Goal: Task Accomplishment & Management: Use online tool/utility

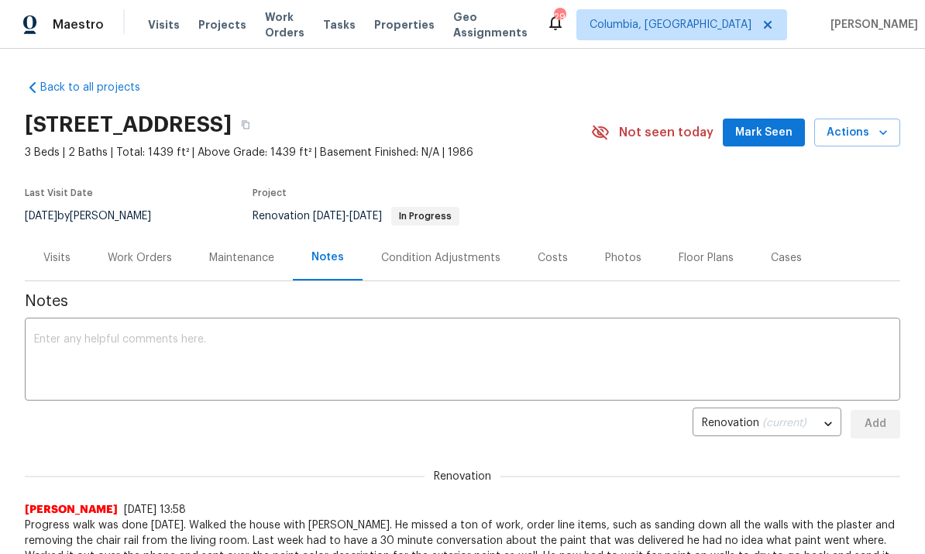
scroll to position [-12, 0]
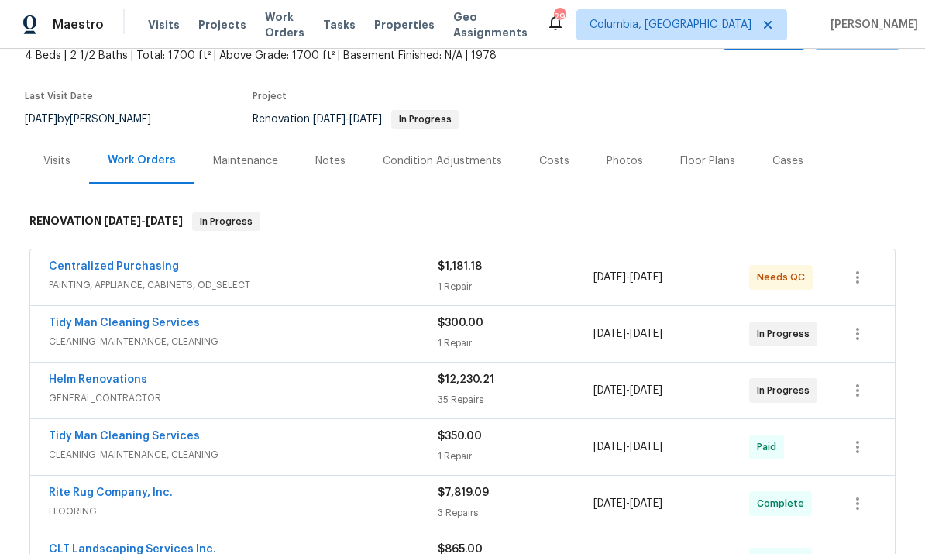
scroll to position [175, 0]
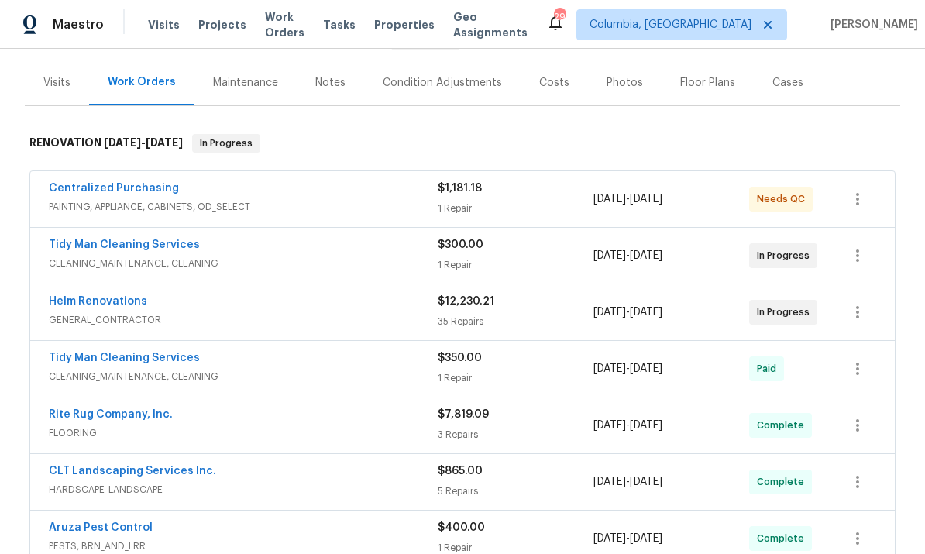
click at [150, 242] on link "Tidy Man Cleaning Services" at bounding box center [124, 244] width 151 height 11
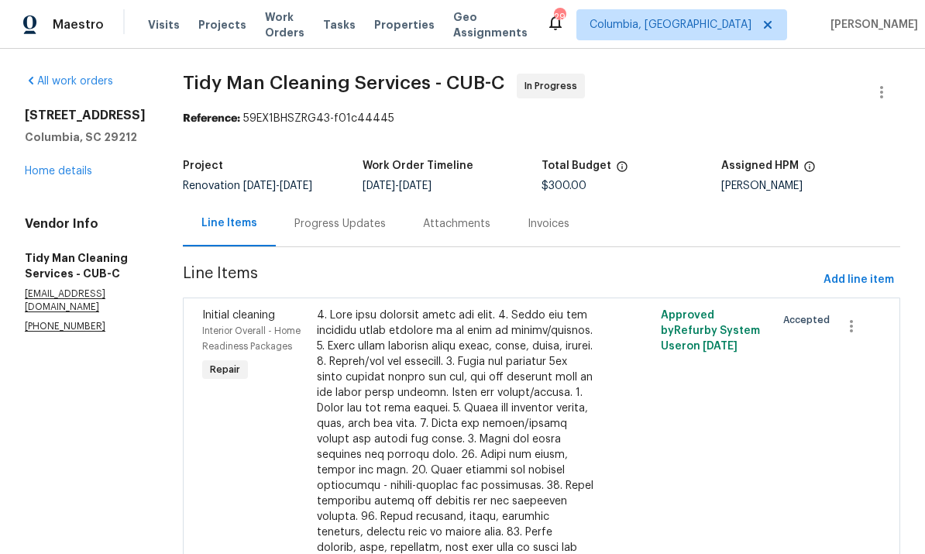
click at [317, 235] on div "Progress Updates" at bounding box center [340, 224] width 129 height 46
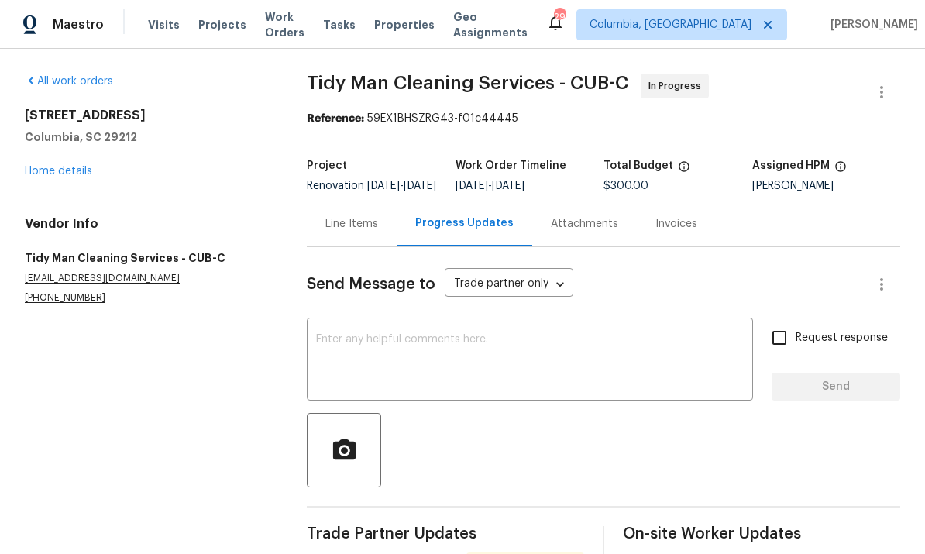
click at [447, 371] on textarea at bounding box center [529, 361] width 427 height 54
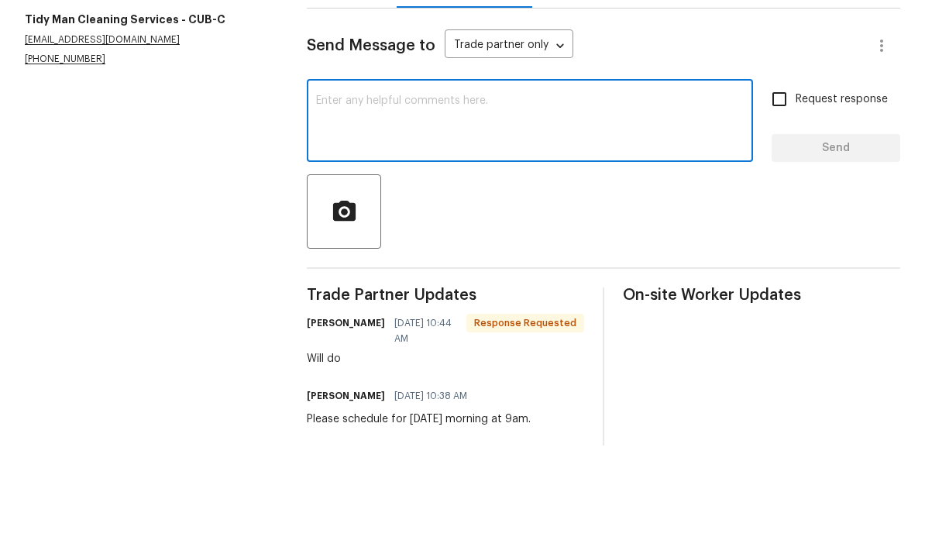
scroll to position [74, 0]
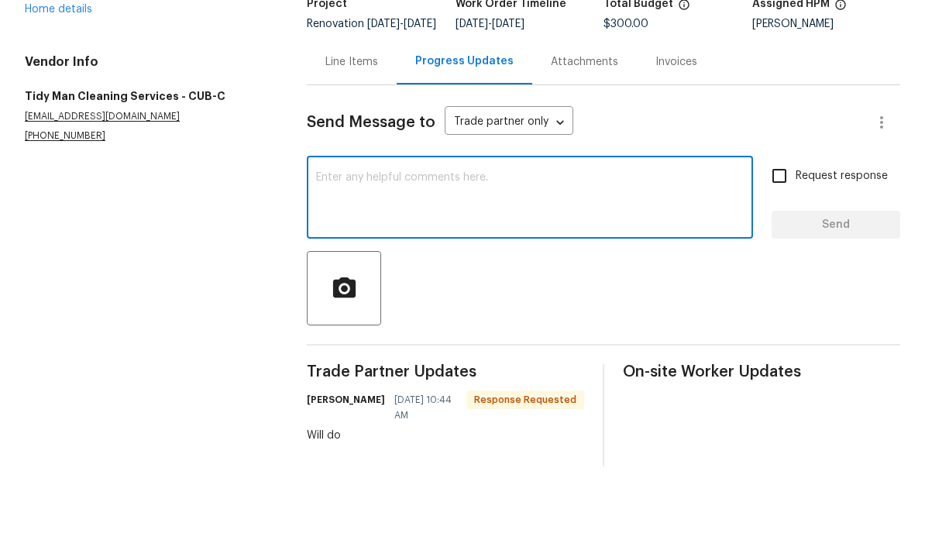
click at [404, 259] on textarea at bounding box center [529, 286] width 427 height 54
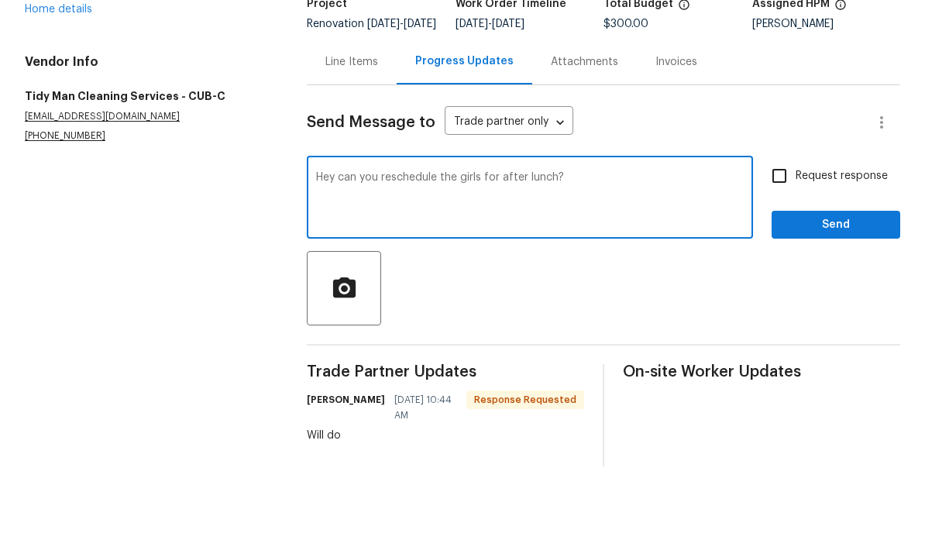
type textarea "Hey can you reschedule the girls for after lunch?"
click at [821, 298] on button "Send" at bounding box center [835, 312] width 129 height 29
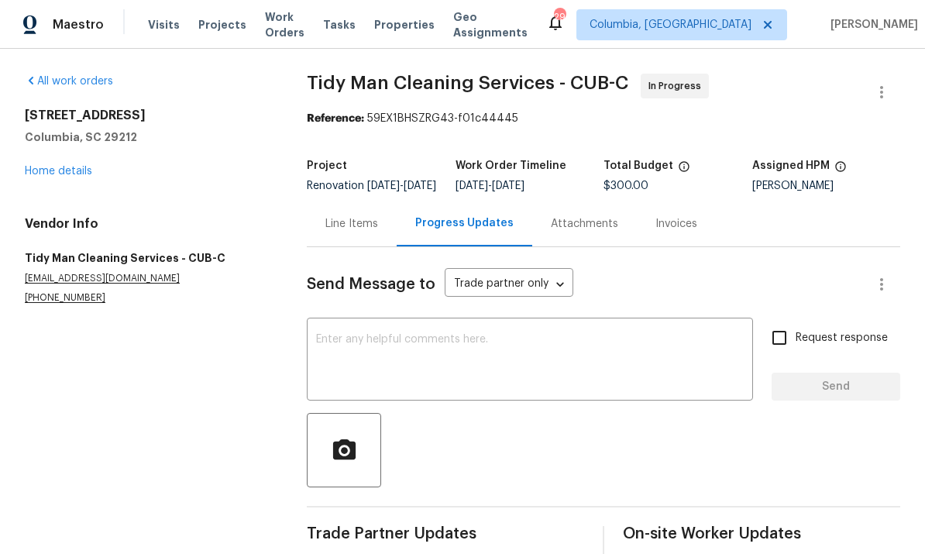
click at [53, 166] on link "Home details" at bounding box center [58, 171] width 67 height 11
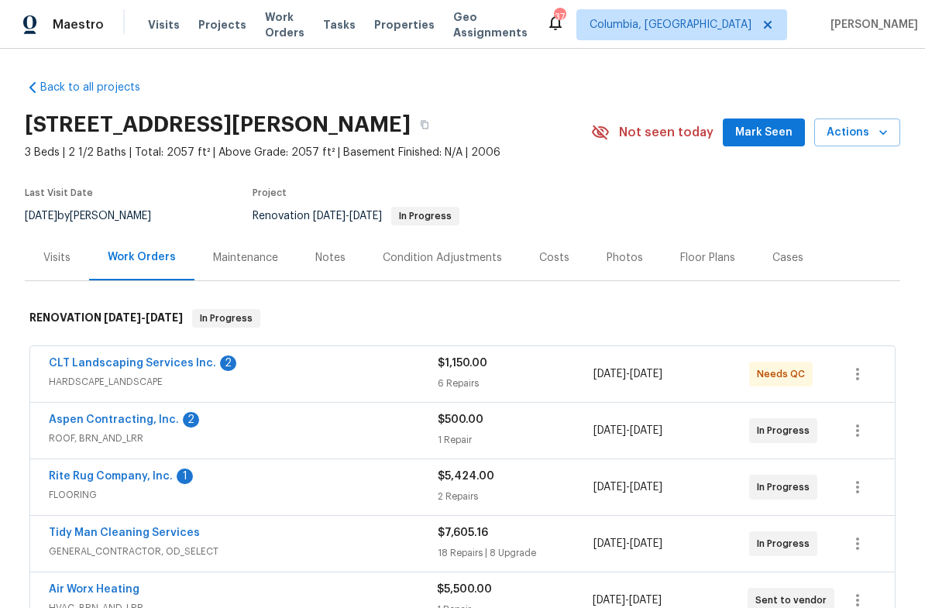
click at [160, 351] on div "CLT Landscaping Services Inc. 2 HARDSCAPE_LANDSCAPE $1,150.00 6 Repairs [DATE] …" at bounding box center [462, 374] width 864 height 56
click at [161, 368] on link "CLT Landscaping Services Inc." at bounding box center [132, 363] width 167 height 11
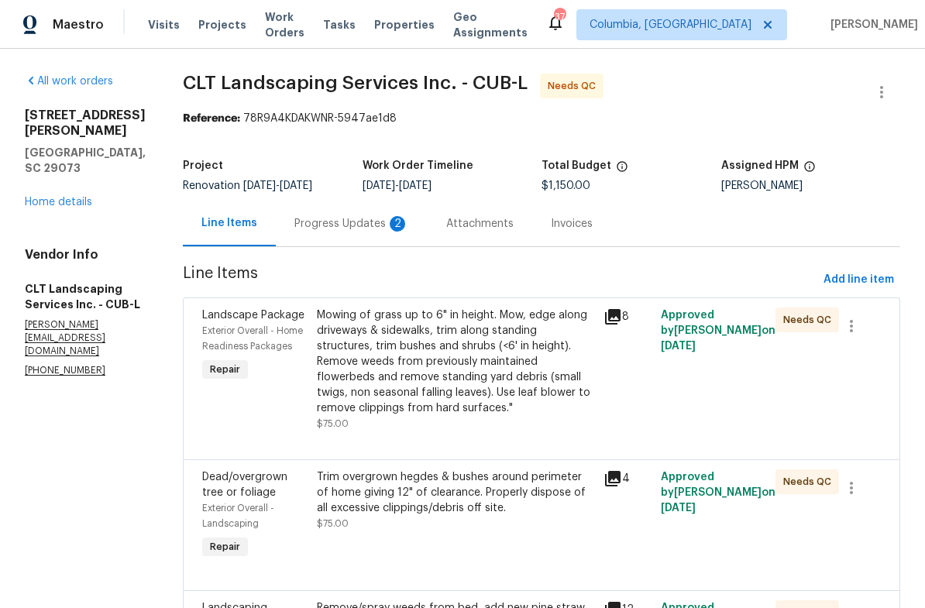
click at [337, 221] on div "Progress Updates 2" at bounding box center [351, 223] width 115 height 15
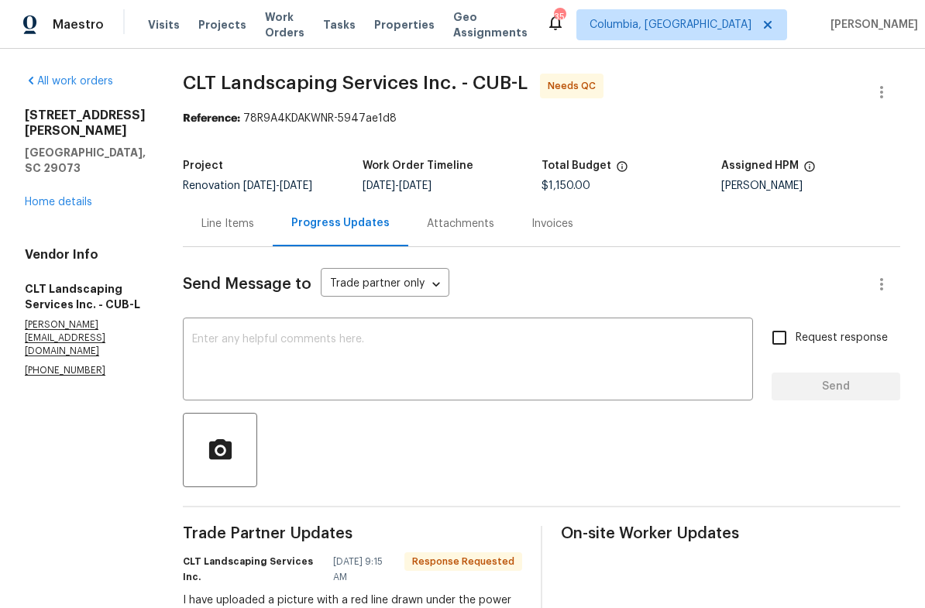
click at [63, 197] on link "Home details" at bounding box center [58, 202] width 67 height 11
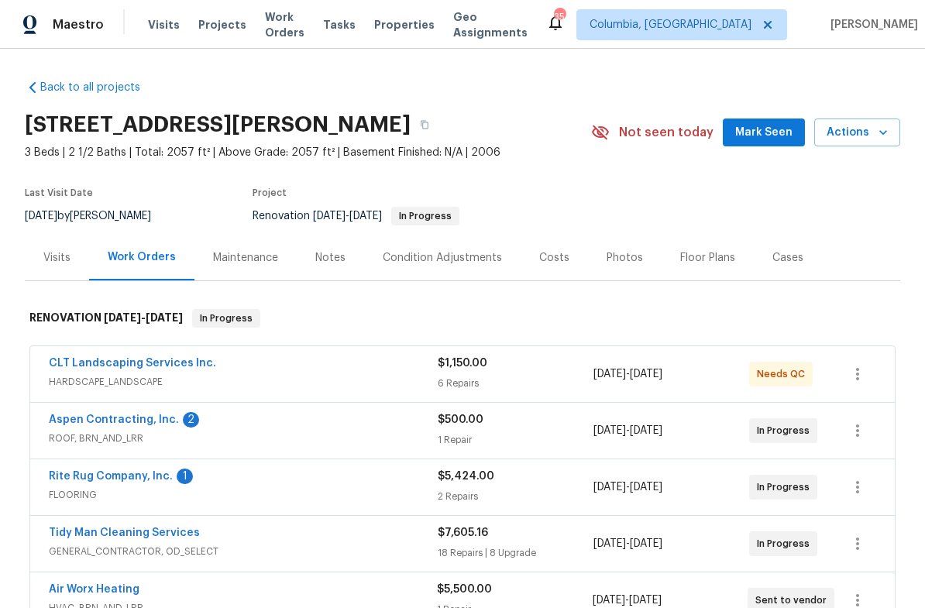
click at [161, 367] on link "CLT Landscaping Services Inc." at bounding box center [132, 363] width 167 height 11
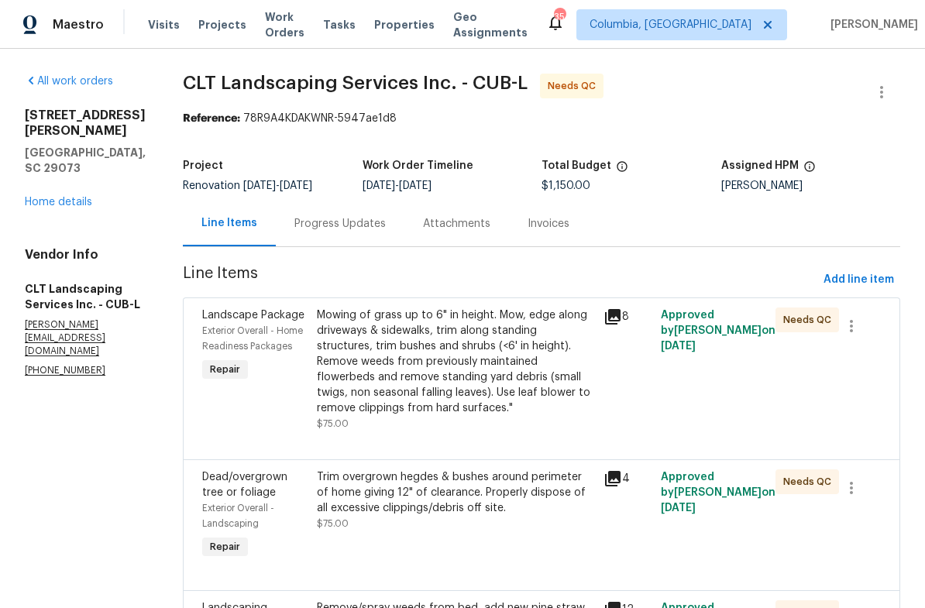
click at [488, 365] on div "Mowing of grass up to 6" in height. Mow, edge along driveways & sidewalks, trim…" at bounding box center [455, 361] width 277 height 108
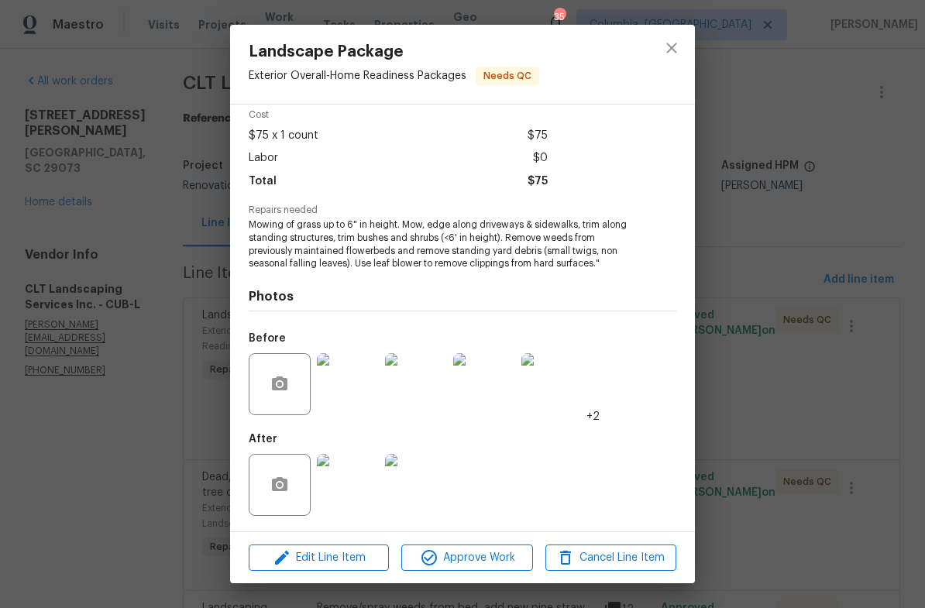
scroll to position [69, 0]
click at [356, 379] on img at bounding box center [348, 384] width 62 height 62
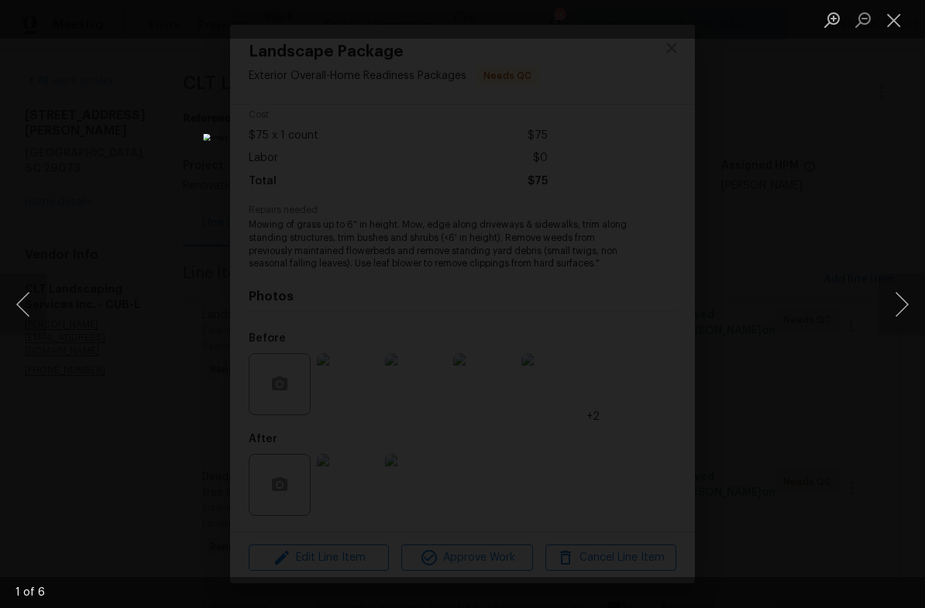
click at [904, 301] on button "Next image" at bounding box center [901, 304] width 46 height 62
click at [900, 307] on button "Next image" at bounding box center [901, 304] width 46 height 62
click at [887, 25] on button "Close lightbox" at bounding box center [893, 19] width 31 height 27
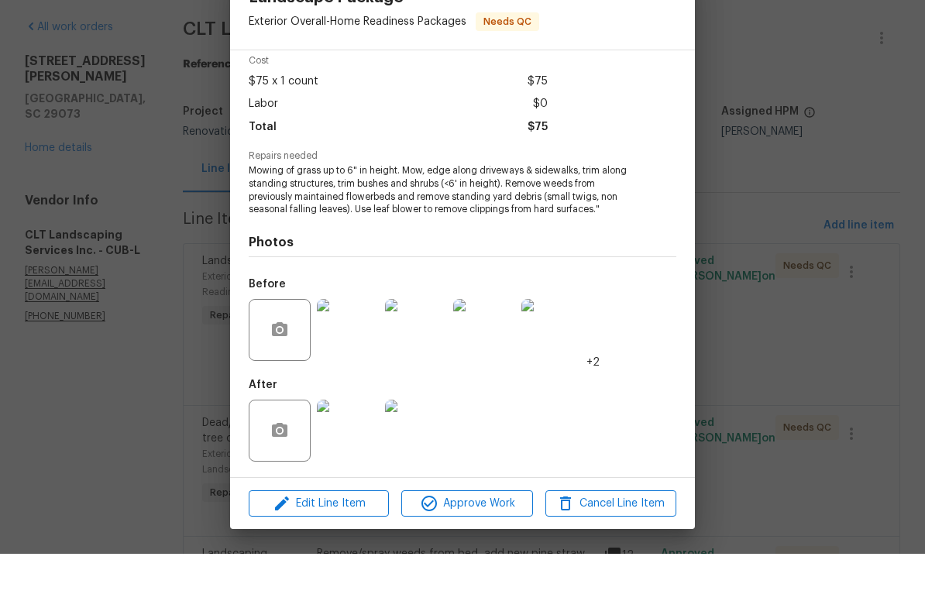
scroll to position [38, 0]
click at [472, 548] on span "Approve Work" at bounding box center [467, 557] width 122 height 19
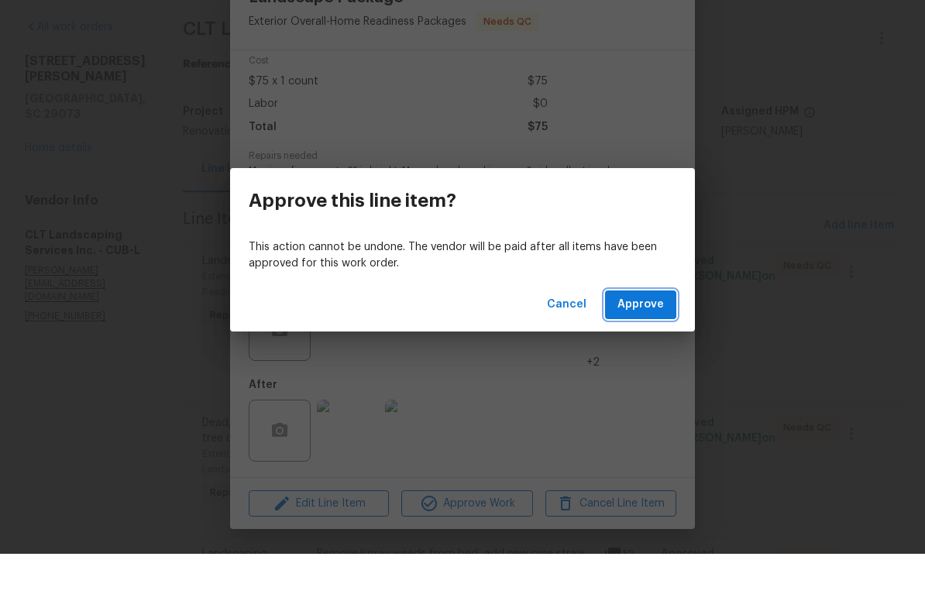
click at [651, 349] on span "Approve" at bounding box center [640, 358] width 46 height 19
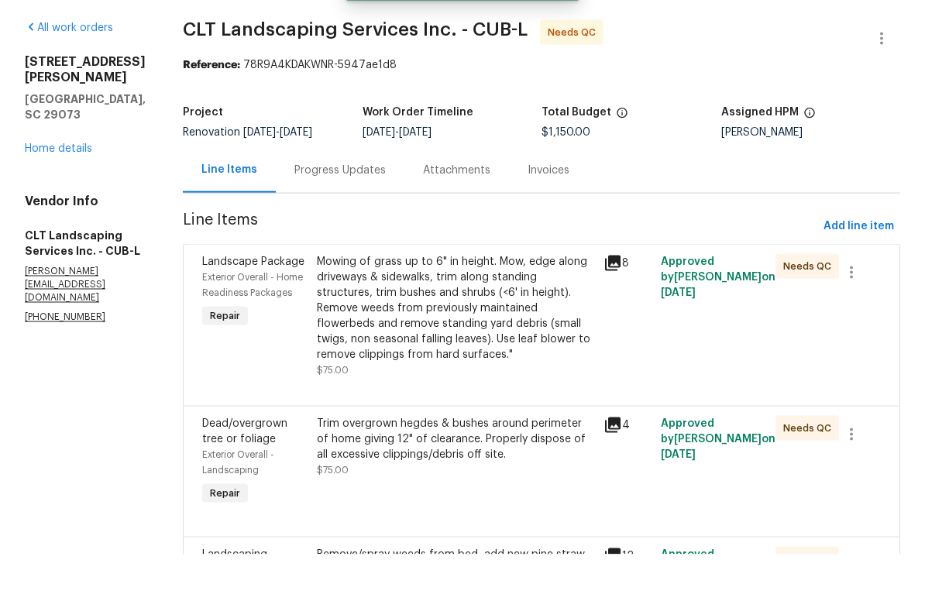
scroll to position [0, 0]
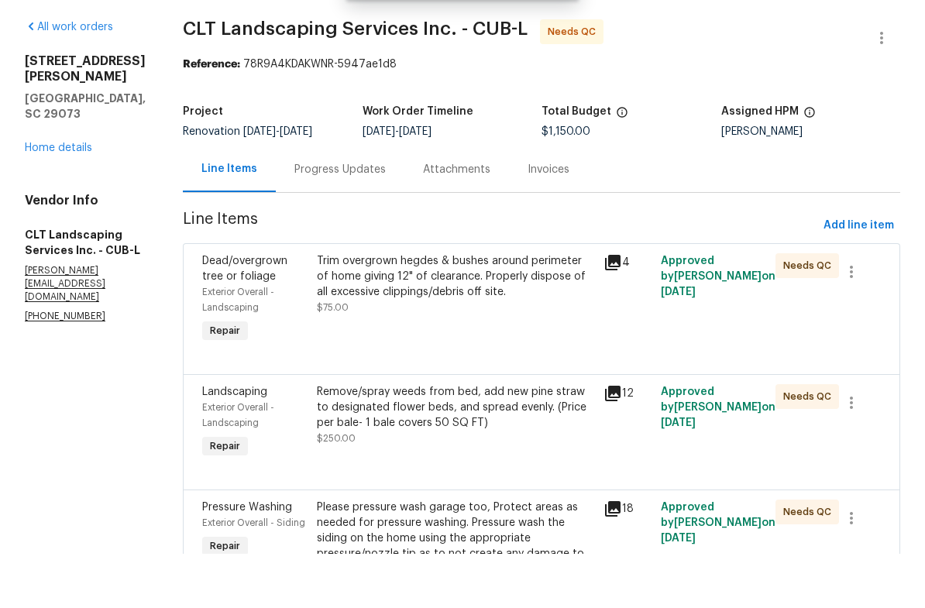
click at [527, 313] on div "Trim overgrown hegdes & bushes around perimeter of home giving 12" of clearance…" at bounding box center [455, 338] width 277 height 62
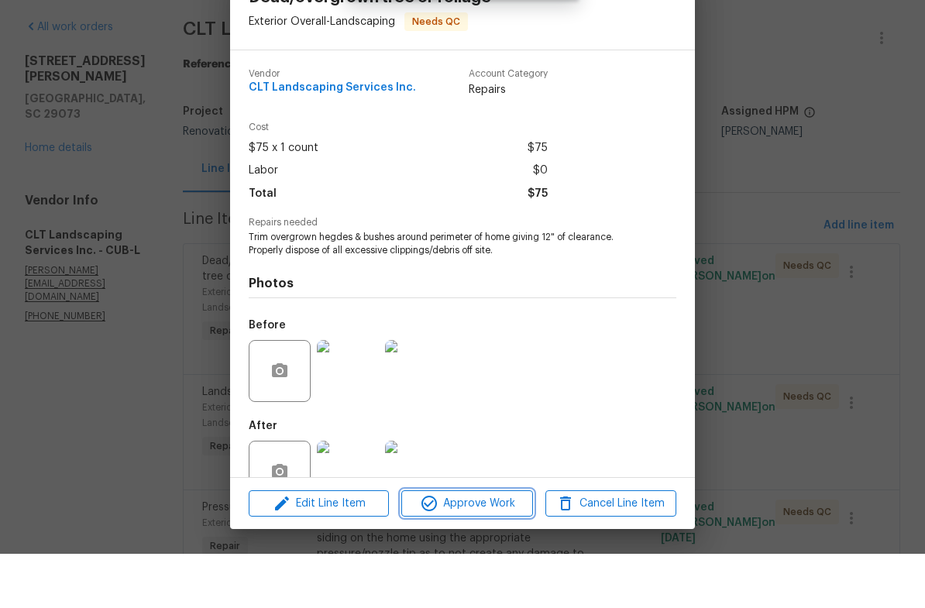
click at [468, 548] on span "Approve Work" at bounding box center [467, 557] width 122 height 19
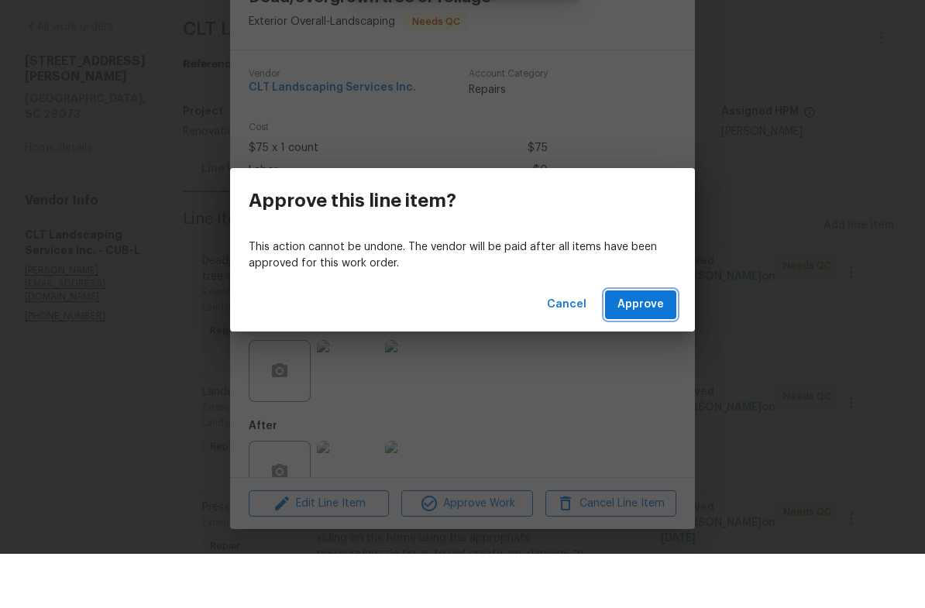
click at [650, 349] on span "Approve" at bounding box center [640, 358] width 46 height 19
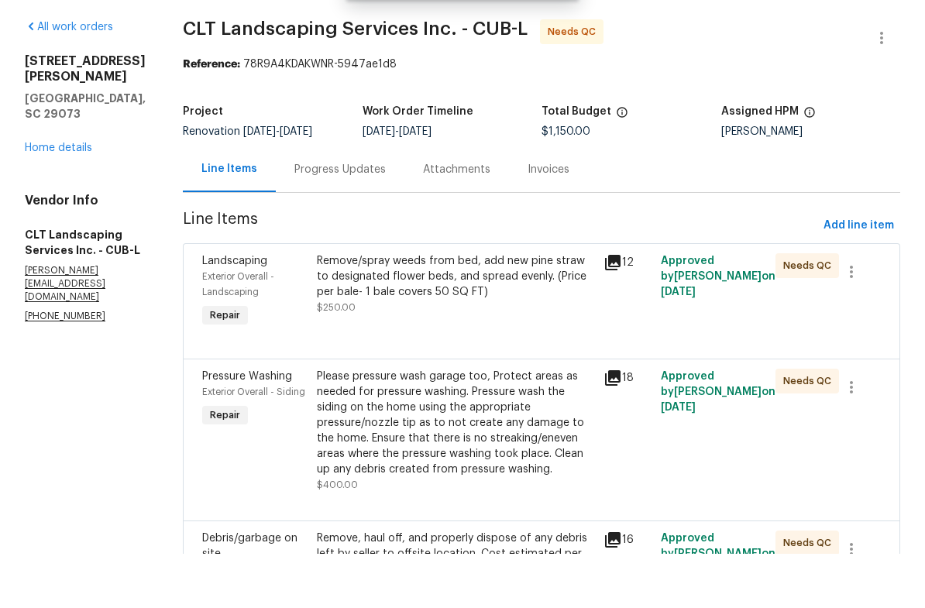
click at [544, 307] on div "Remove/spray weeds from bed, add new pine straw to designated flower beds, and …" at bounding box center [455, 338] width 277 height 62
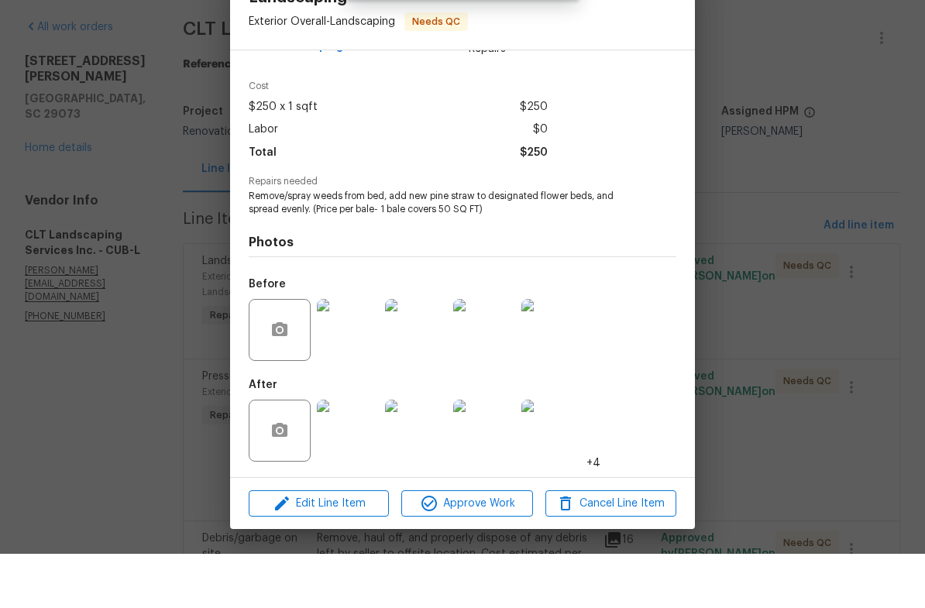
scroll to position [44, 0]
click at [357, 454] on img at bounding box center [348, 485] width 62 height 62
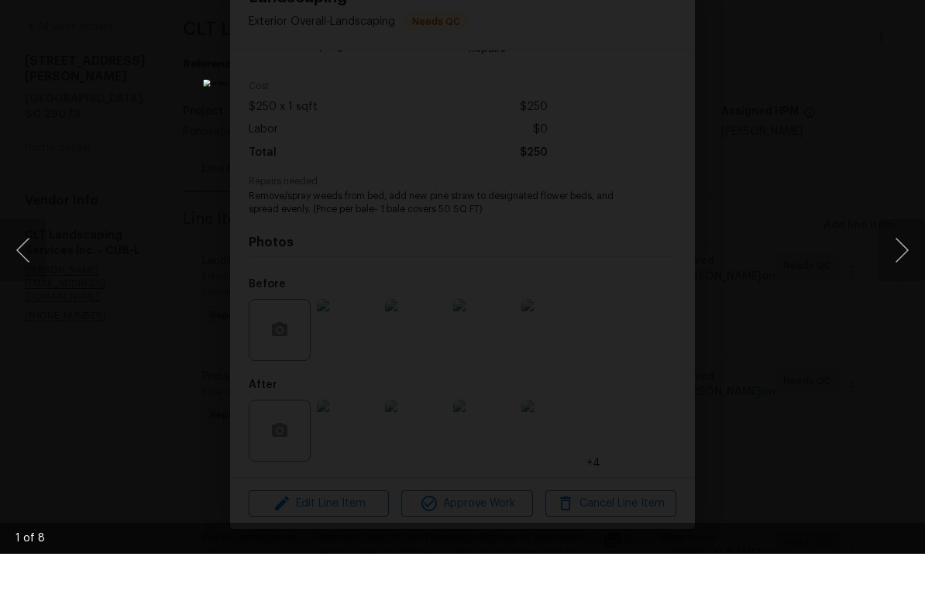
click at [905, 273] on button "Next image" at bounding box center [901, 304] width 46 height 62
click at [894, 109] on div "Lightbox" at bounding box center [462, 304] width 925 height 608
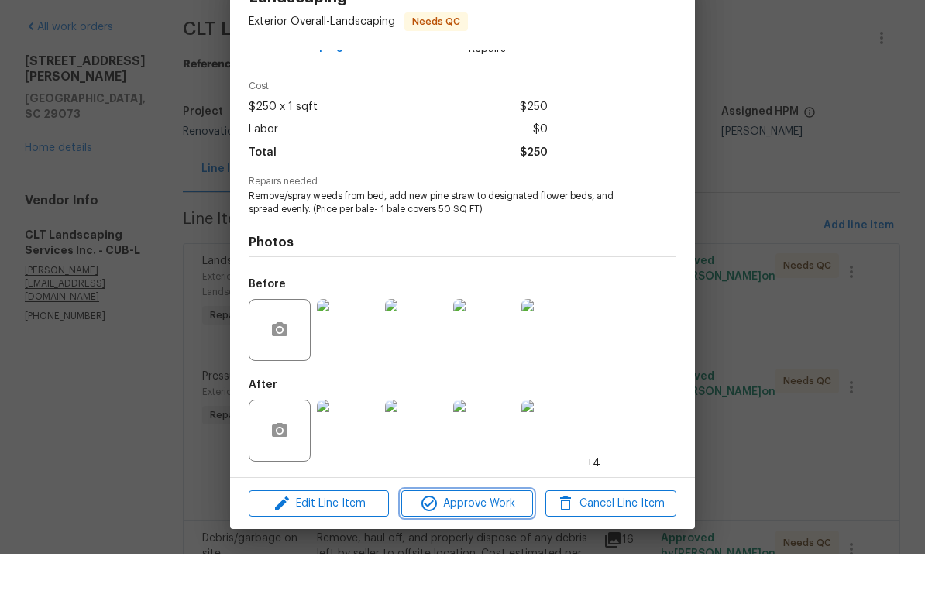
click at [479, 548] on span "Approve Work" at bounding box center [467, 557] width 122 height 19
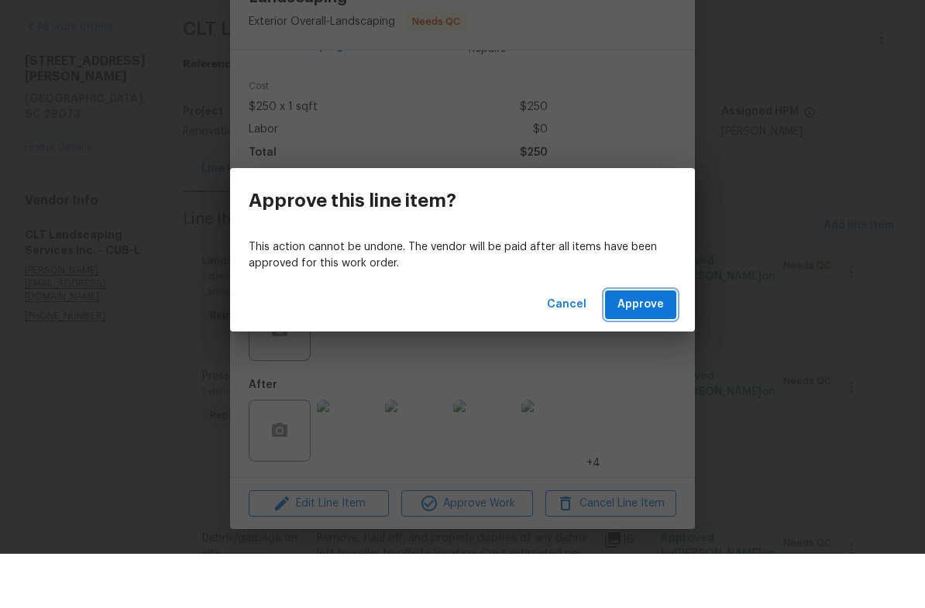
click at [643, 349] on span "Approve" at bounding box center [640, 358] width 46 height 19
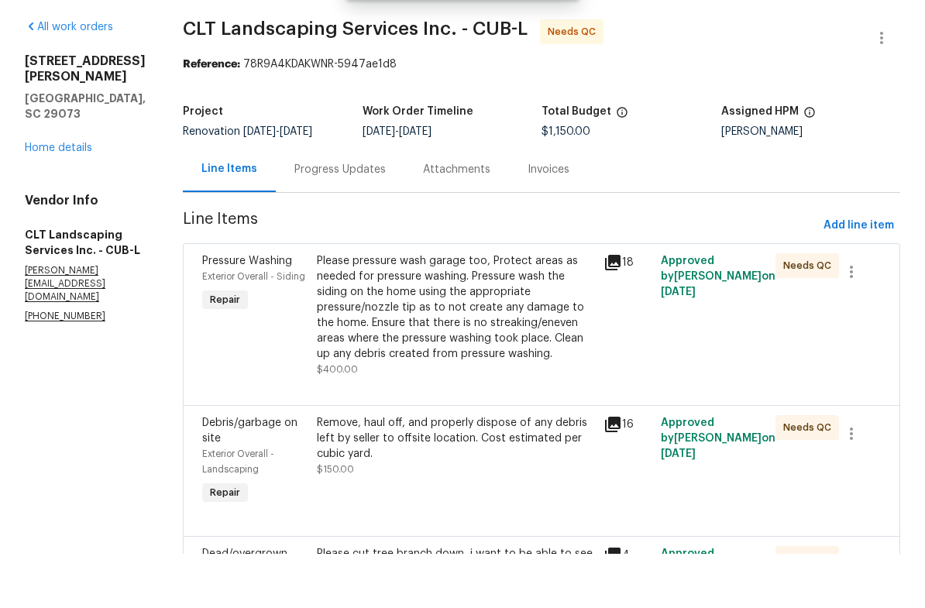
click at [523, 307] on div "Please pressure wash garage too, Protect areas as needed for pressure washing. …" at bounding box center [455, 361] width 277 height 108
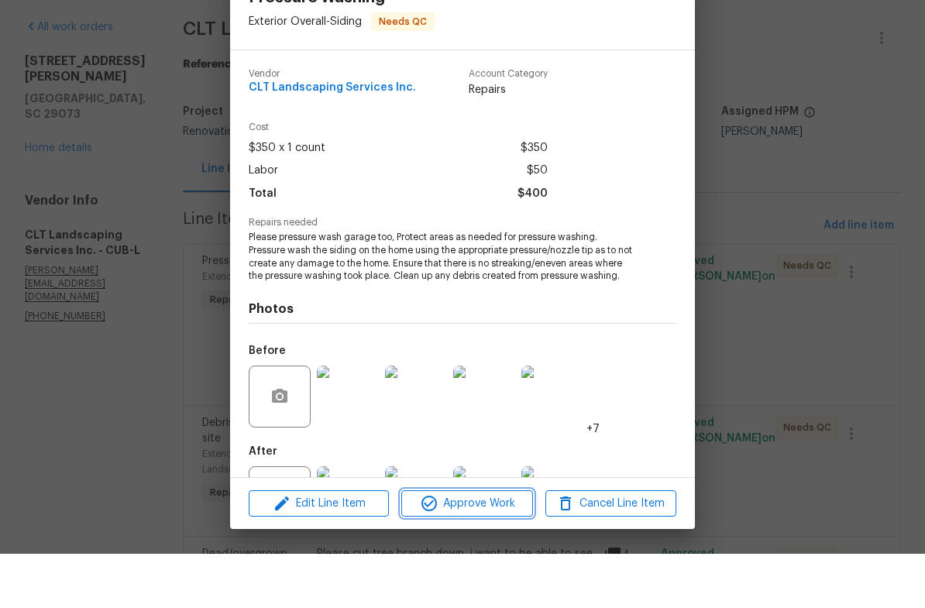
click at [489, 548] on span "Approve Work" at bounding box center [467, 557] width 122 height 19
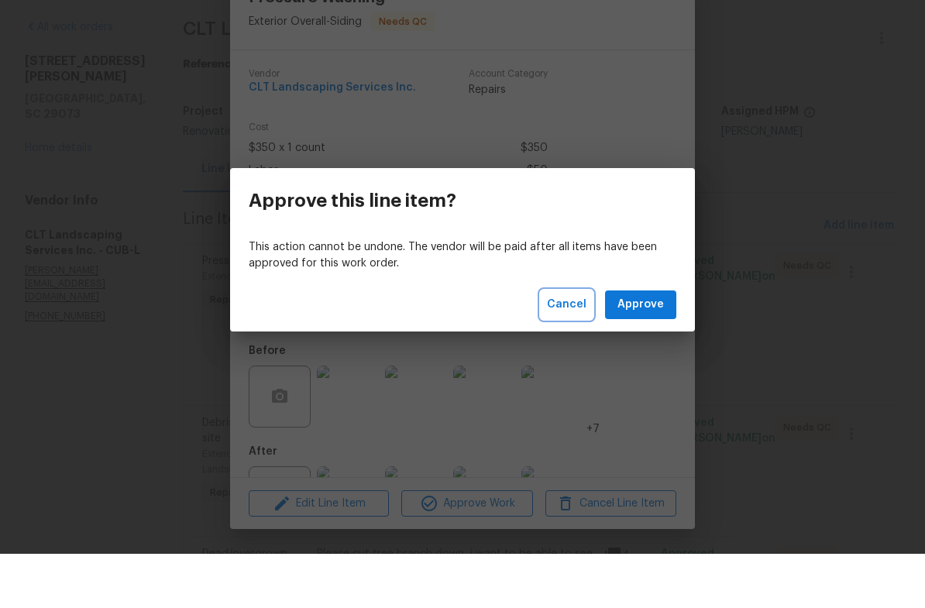
click at [572, 349] on span "Cancel" at bounding box center [566, 358] width 39 height 19
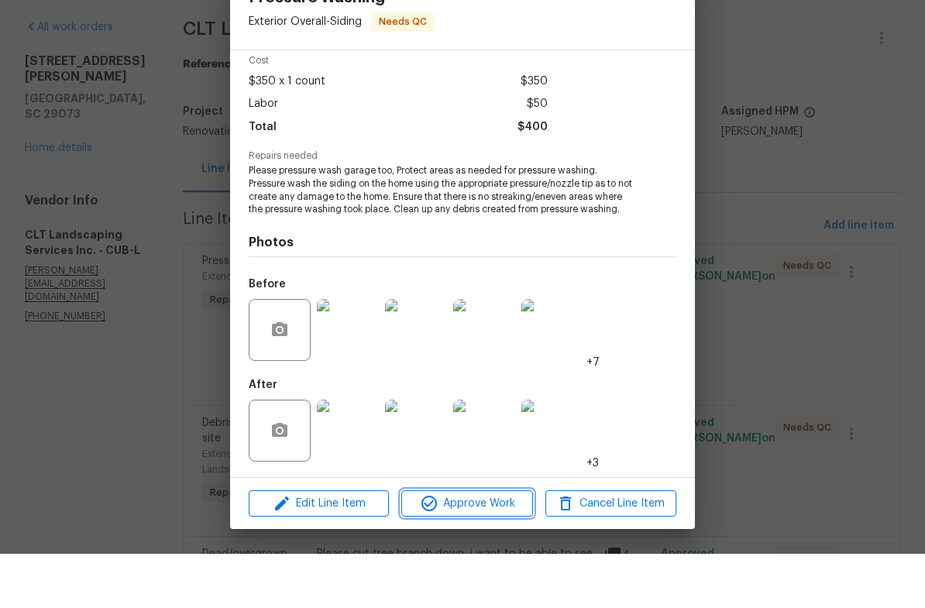
scroll to position [81, 0]
click at [364, 454] on img at bounding box center [348, 485] width 62 height 62
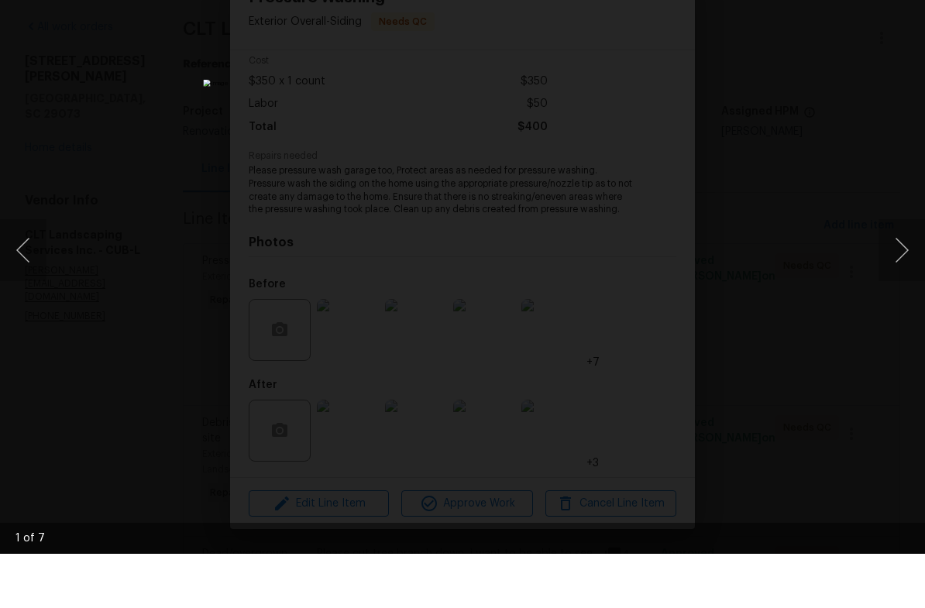
click at [899, 273] on button "Next image" at bounding box center [901, 304] width 46 height 62
click at [918, 273] on button "Next image" at bounding box center [901, 304] width 46 height 62
click at [815, 118] on div "Lightbox" at bounding box center [462, 304] width 925 height 608
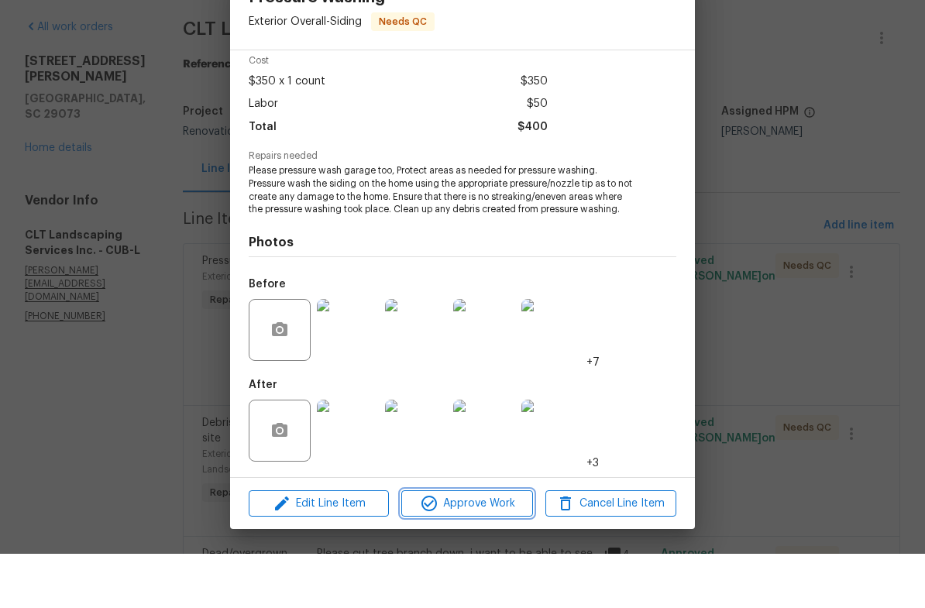
click at [468, 548] on span "Approve Work" at bounding box center [467, 557] width 122 height 19
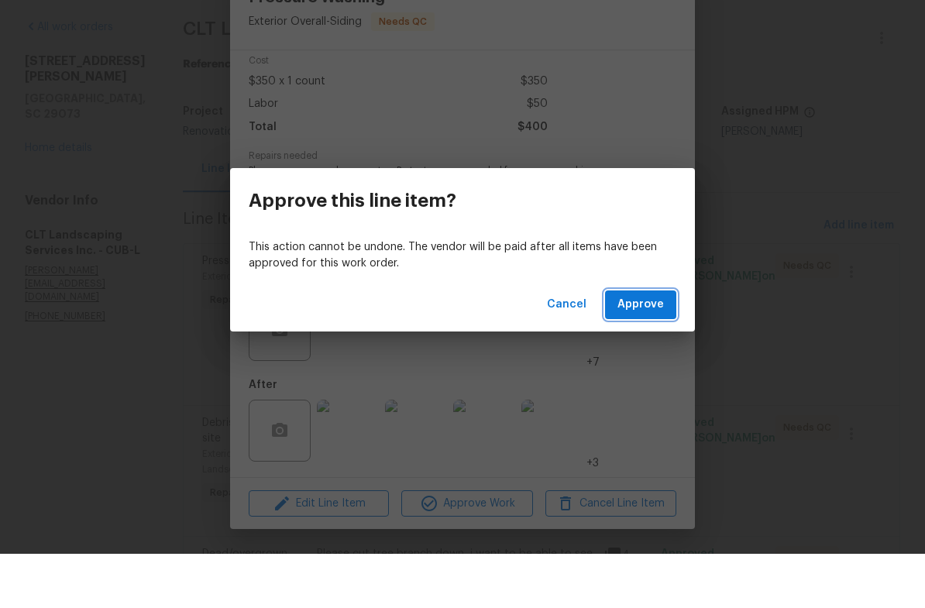
click at [652, 349] on span "Approve" at bounding box center [640, 358] width 46 height 19
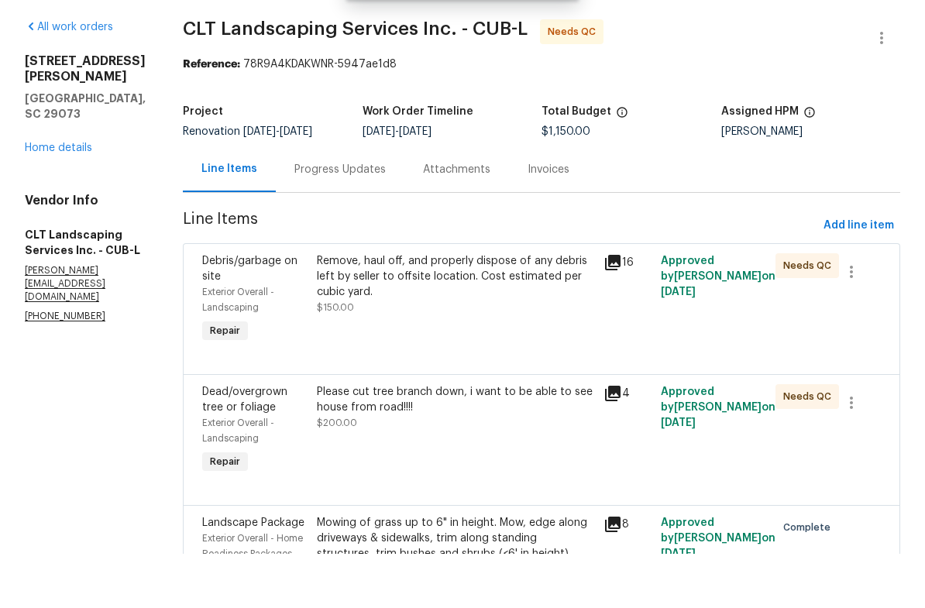
click at [496, 315] on div "Remove, haul off, and properly dispose of any debris left by seller to offsite …" at bounding box center [455, 338] width 277 height 62
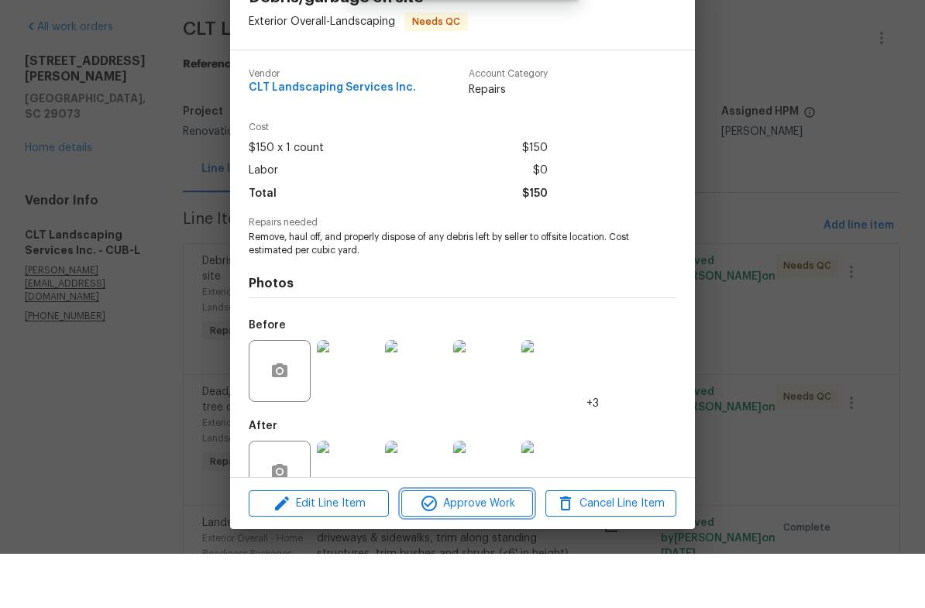
click at [464, 548] on span "Approve Work" at bounding box center [467, 557] width 122 height 19
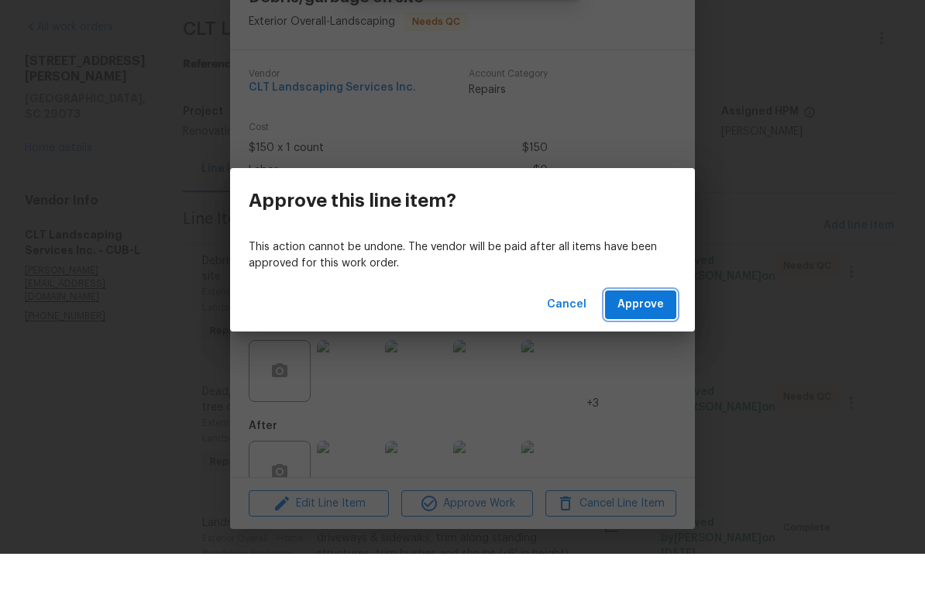
click at [647, 349] on span "Approve" at bounding box center [640, 358] width 46 height 19
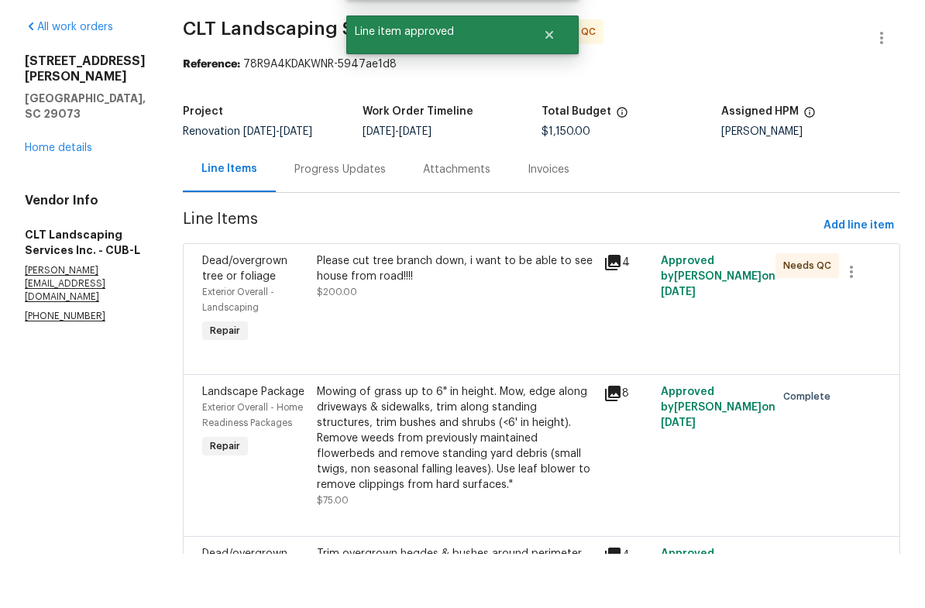
click at [510, 303] on div "Please cut tree branch down, i want to be able to see house from road!!!! $200.…" at bounding box center [455, 354] width 287 height 102
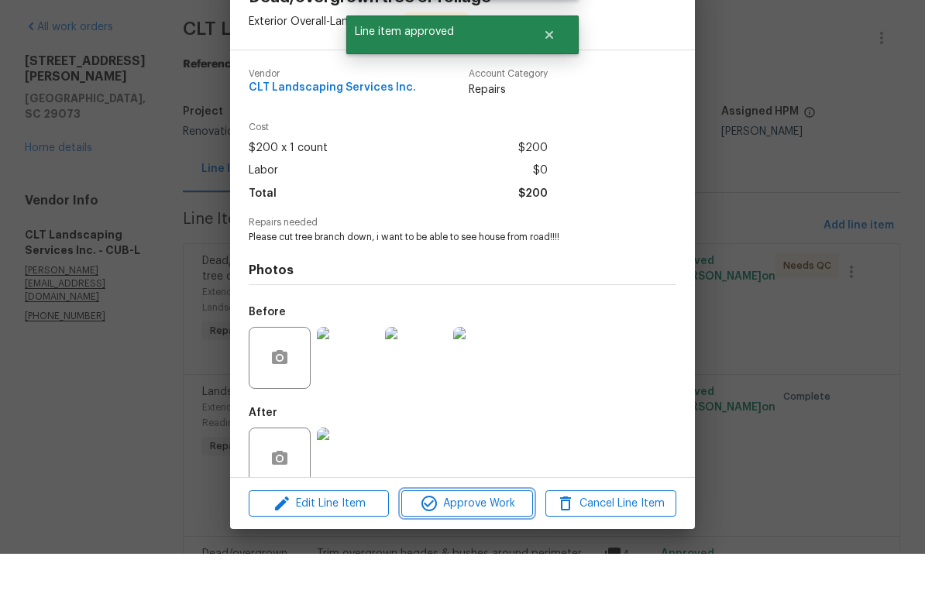
click at [482, 548] on span "Approve Work" at bounding box center [467, 557] width 122 height 19
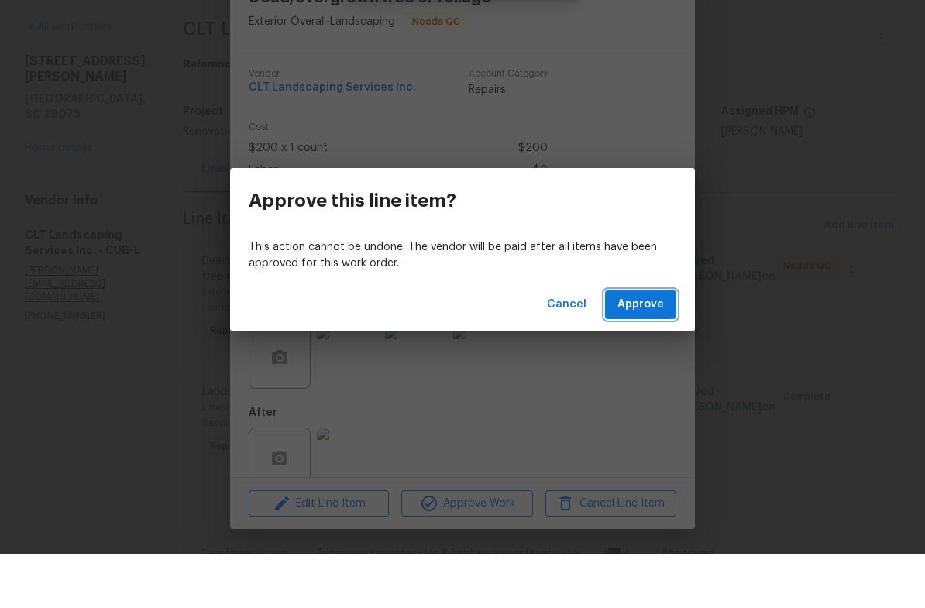
click at [664, 345] on button "Approve" at bounding box center [640, 359] width 71 height 29
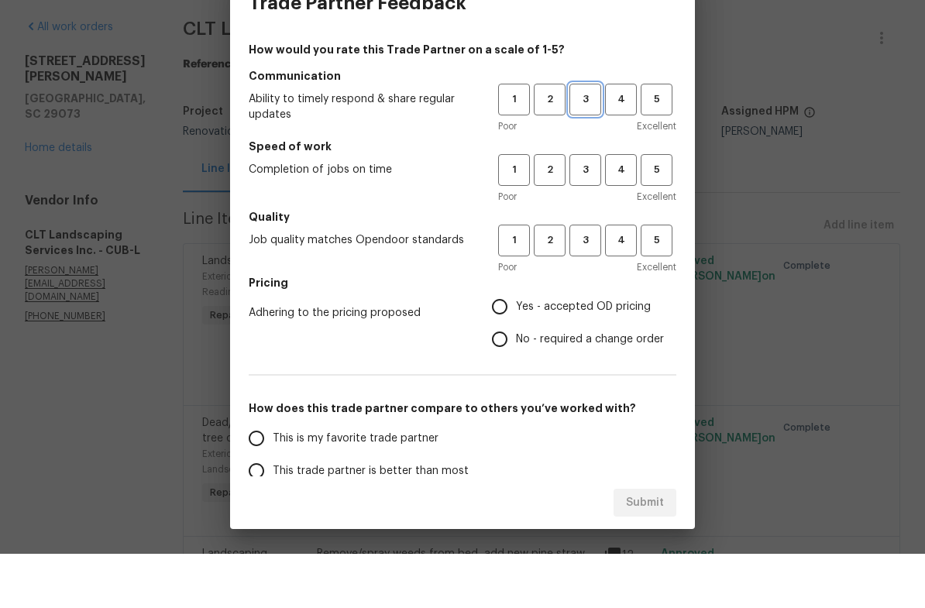
click at [588, 138] on button "3" at bounding box center [585, 154] width 32 height 32
click at [585, 215] on span "3" at bounding box center [585, 224] width 29 height 18
click at [594, 286] on span "3" at bounding box center [585, 295] width 29 height 18
click at [508, 345] on input "Yes - accepted OD pricing" at bounding box center [499, 361] width 33 height 33
radio input "true"
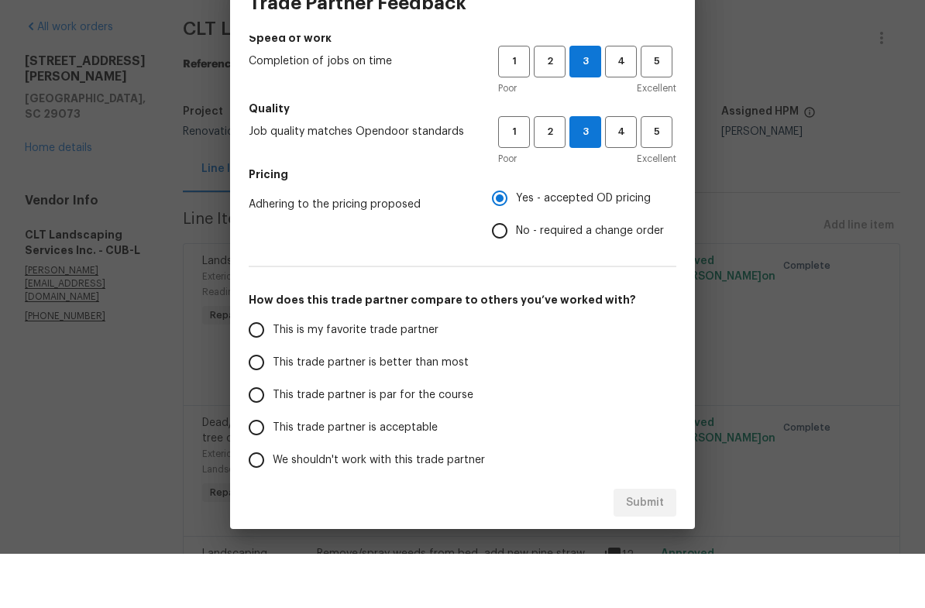
scroll to position [107, 0]
click at [265, 434] on input "This trade partner is par for the course" at bounding box center [256, 450] width 33 height 33
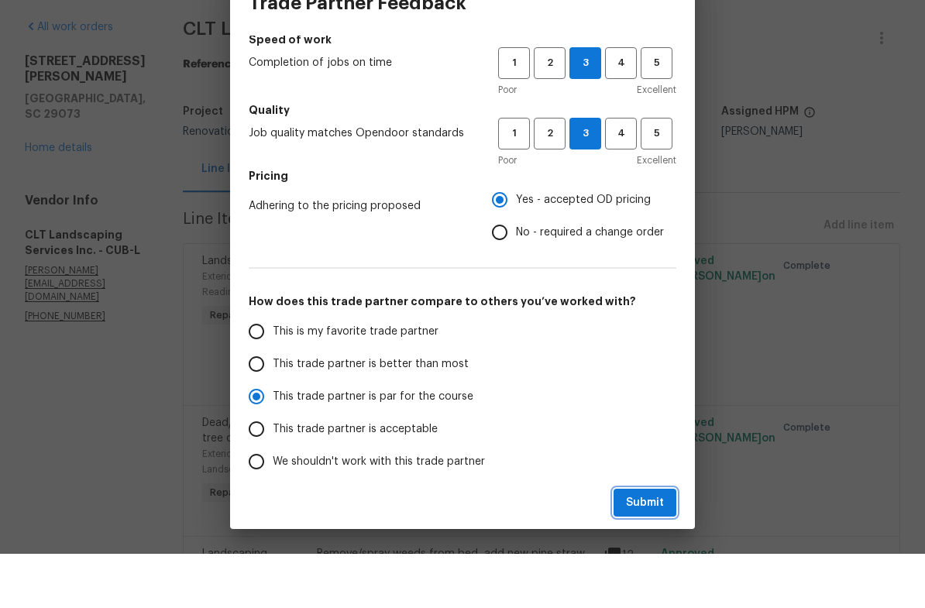
click at [652, 547] on span "Submit" at bounding box center [645, 556] width 38 height 19
radio input "true"
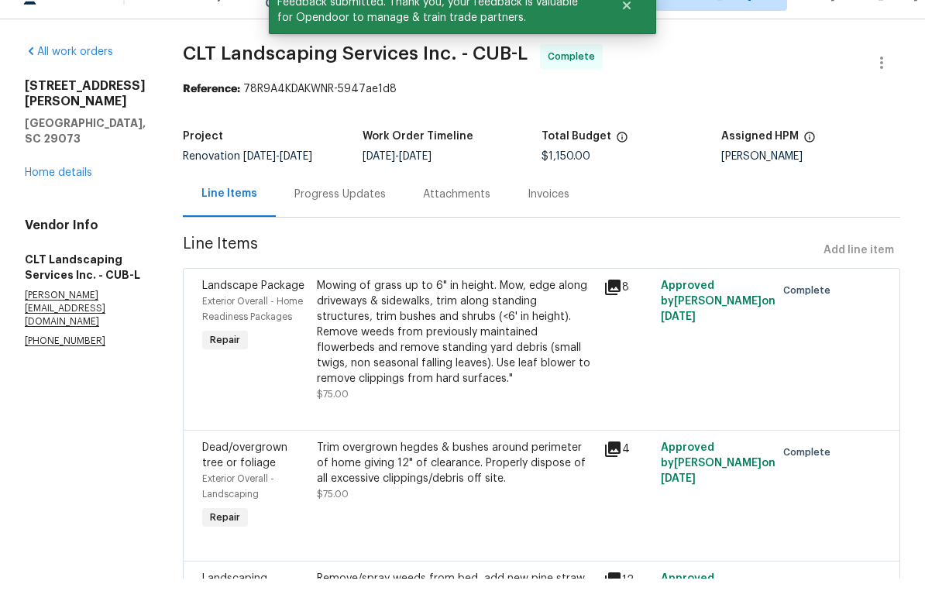
scroll to position [0, 0]
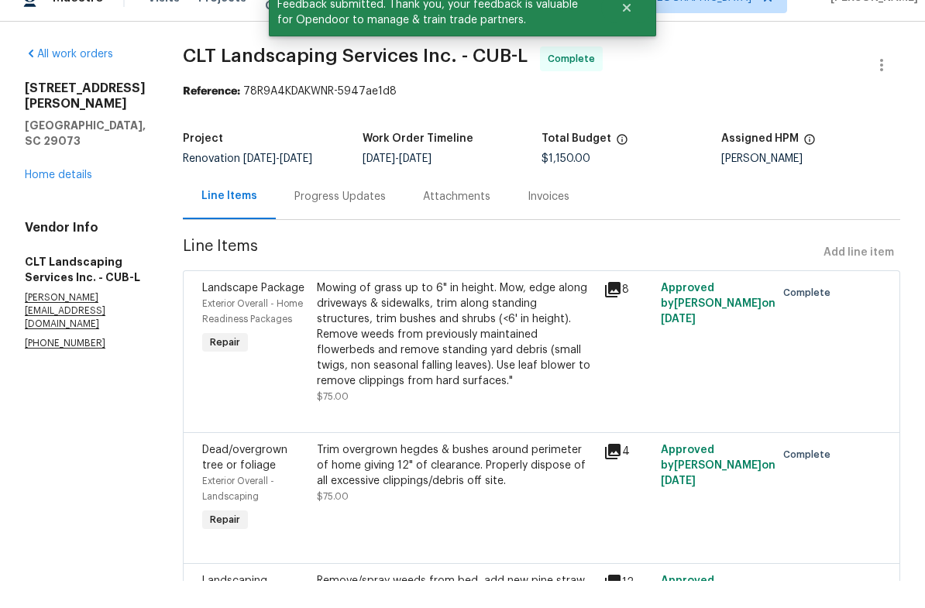
click at [63, 197] on link "Home details" at bounding box center [58, 202] width 67 height 11
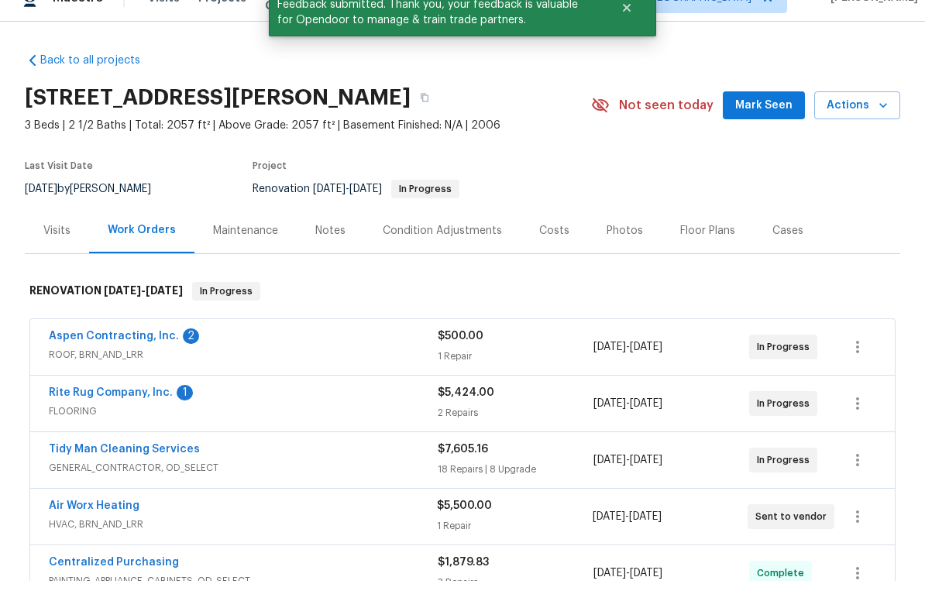
click at [118, 358] on link "Aspen Contracting, Inc." at bounding box center [114, 363] width 130 height 11
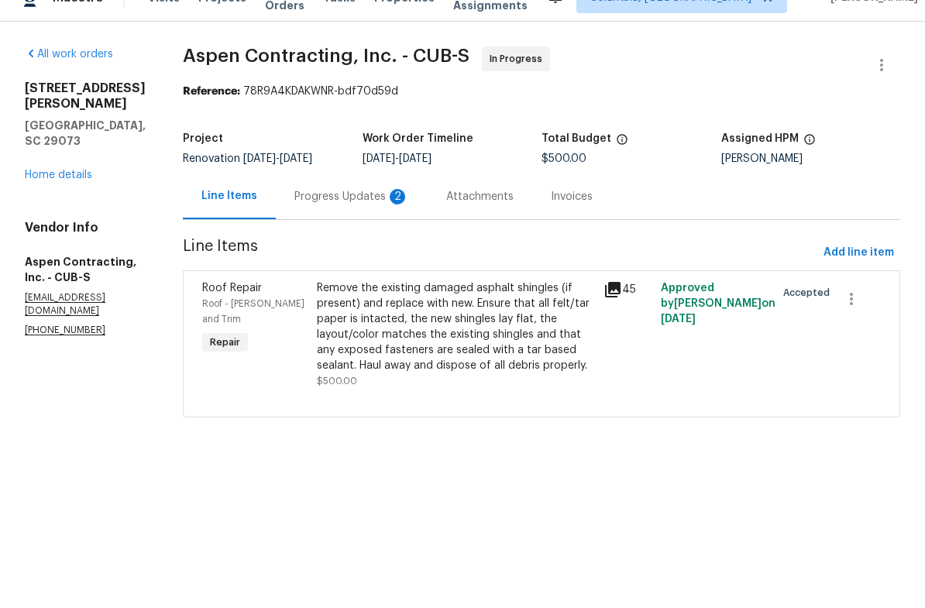
click at [339, 216] on div "Progress Updates 2" at bounding box center [351, 223] width 115 height 15
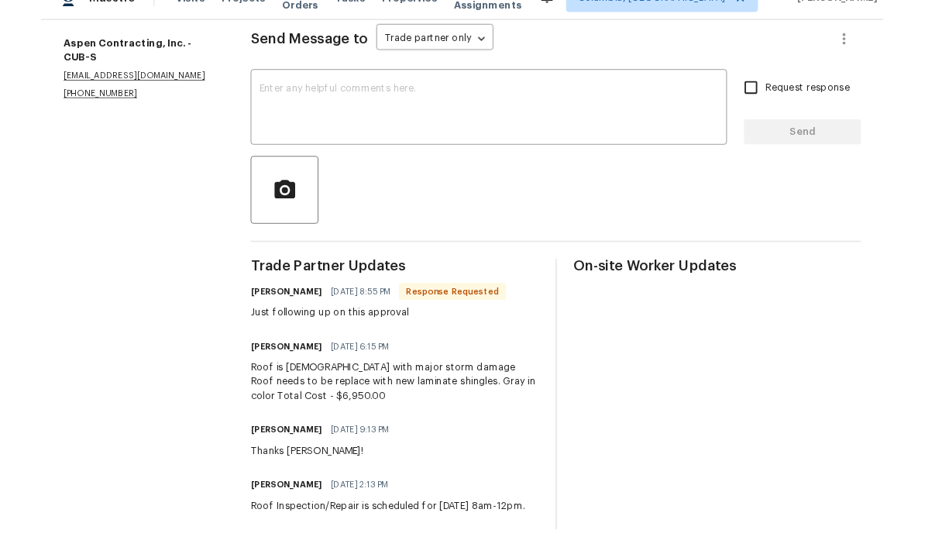
scroll to position [214, 0]
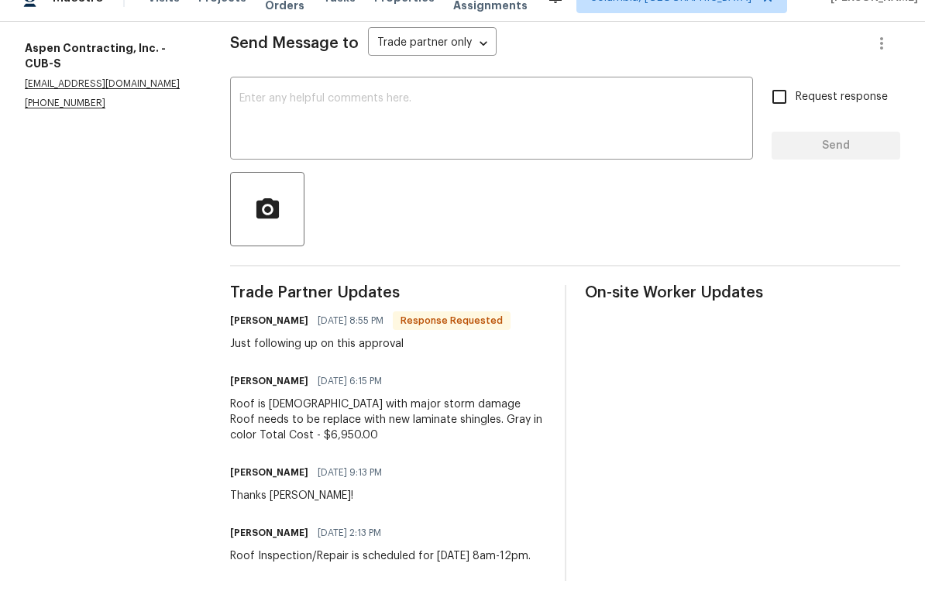
click at [503, 120] on textarea at bounding box center [491, 147] width 504 height 54
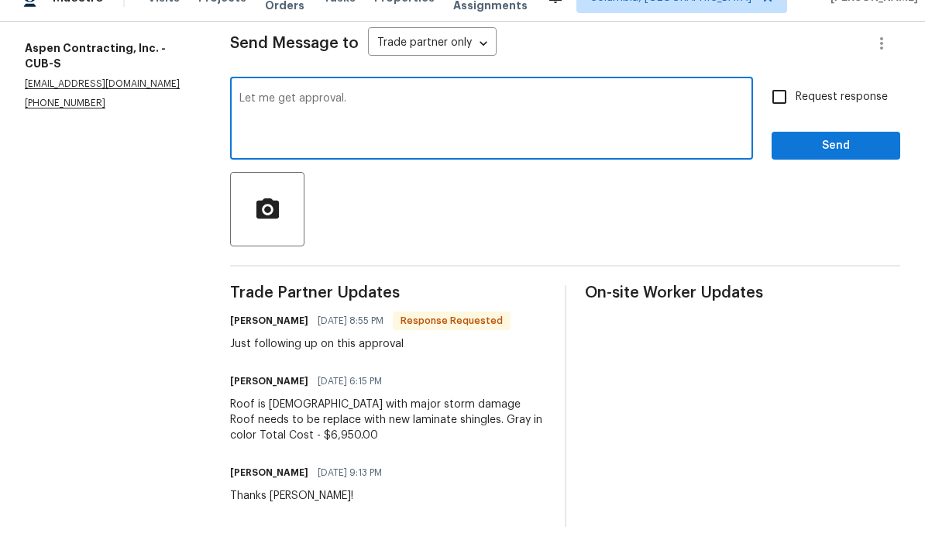
type textarea "Let me get approval."
click at [846, 163] on span "Send" at bounding box center [836, 172] width 104 height 19
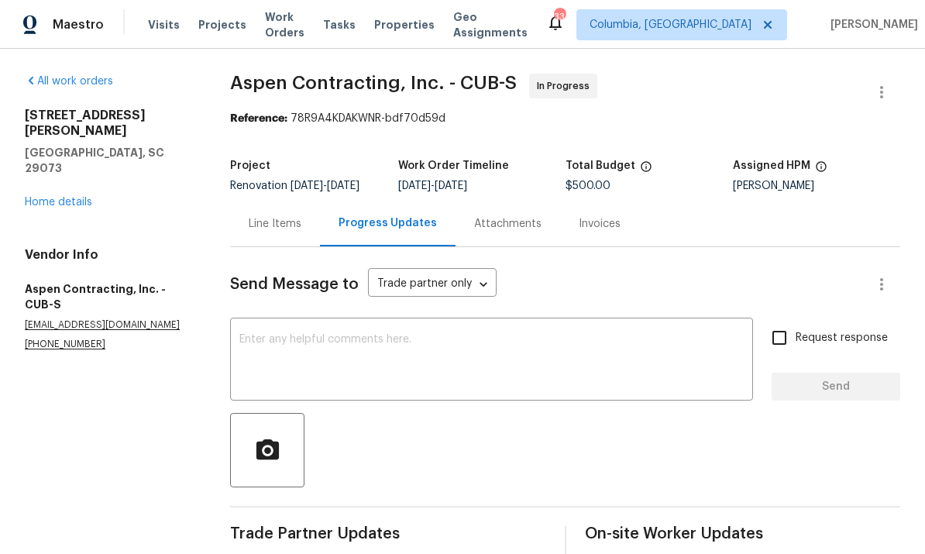
scroll to position [0, 0]
click at [47, 108] on div "112 Wesley Ct Lexington, SC 29073 Home details" at bounding box center [109, 159] width 168 height 102
click at [57, 197] on link "Home details" at bounding box center [58, 202] width 67 height 11
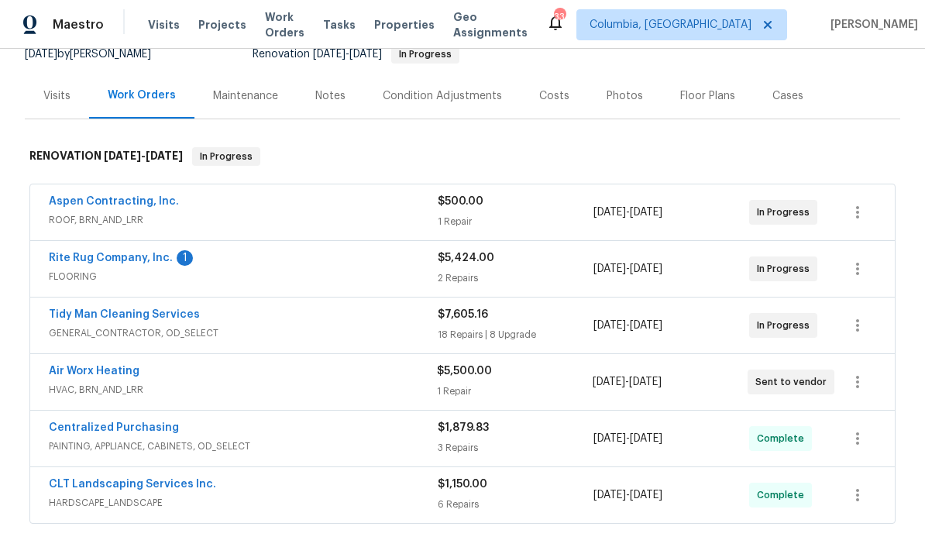
scroll to position [173, 0]
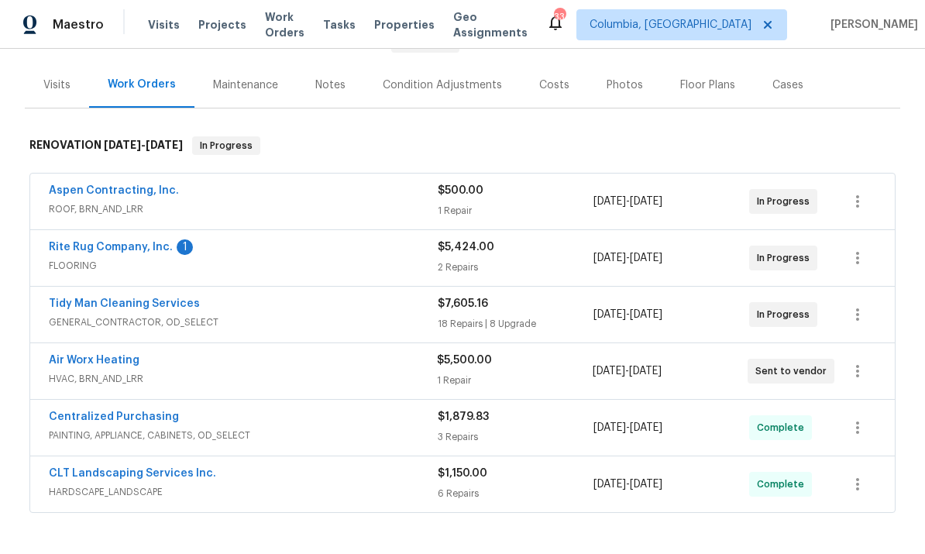
click at [187, 468] on link "CLT Landscaping Services Inc." at bounding box center [132, 473] width 167 height 11
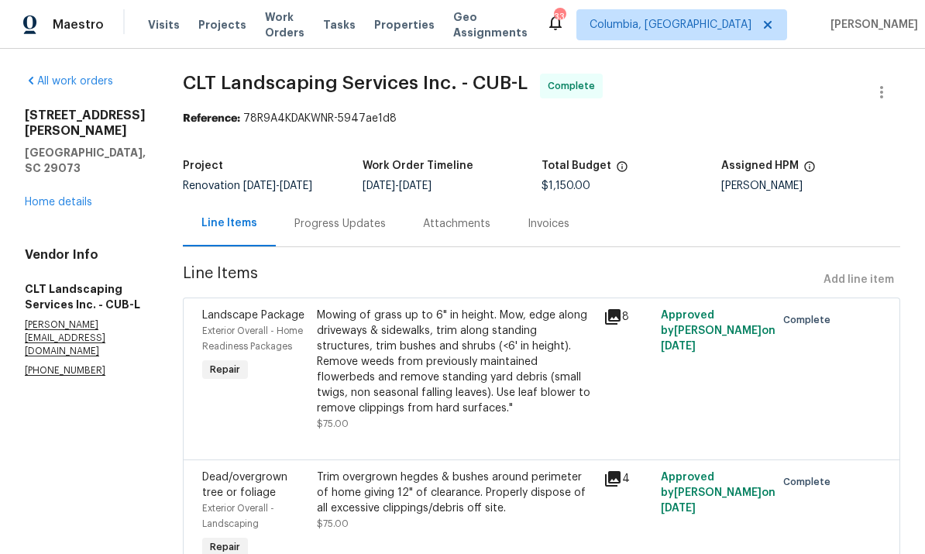
click at [513, 374] on div "Mowing of grass up to 6" in height. Mow, edge along driveways & sidewalks, trim…" at bounding box center [455, 361] width 277 height 108
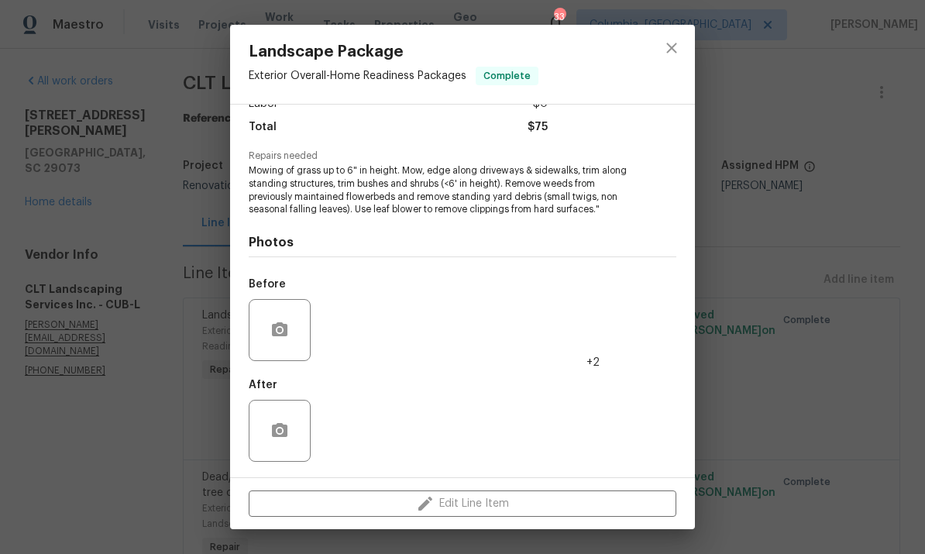
scroll to position [122, 0]
click at [354, 431] on img at bounding box center [348, 431] width 62 height 62
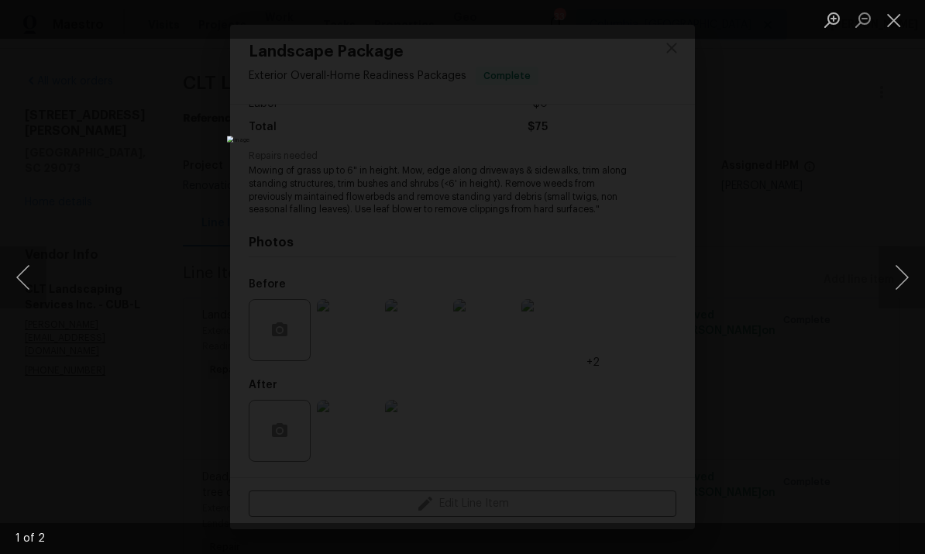
click at [615, 199] on img "Lightbox" at bounding box center [462, 277] width 471 height 282
click at [903, 12] on button "Close lightbox" at bounding box center [893, 19] width 31 height 27
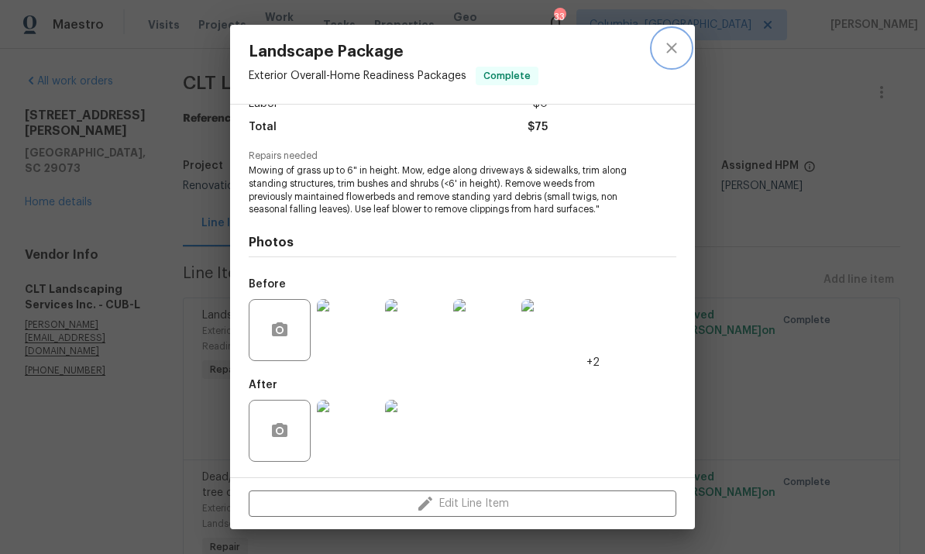
click at [666, 50] on icon "close" at bounding box center [671, 48] width 19 height 19
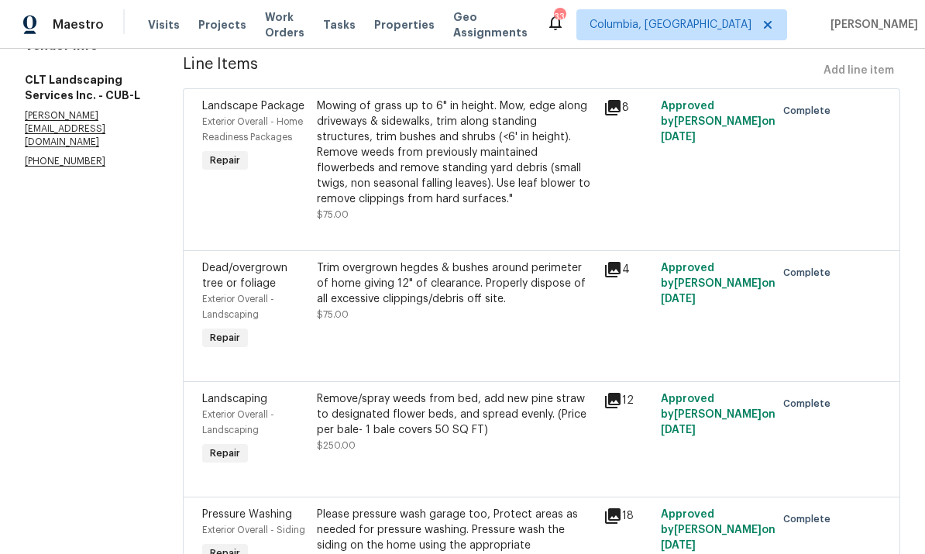
scroll to position [208, 0]
click at [518, 324] on div "Trim overgrown hegdes & bushes around perimeter of home giving 12" of clearance…" at bounding box center [455, 307] width 287 height 102
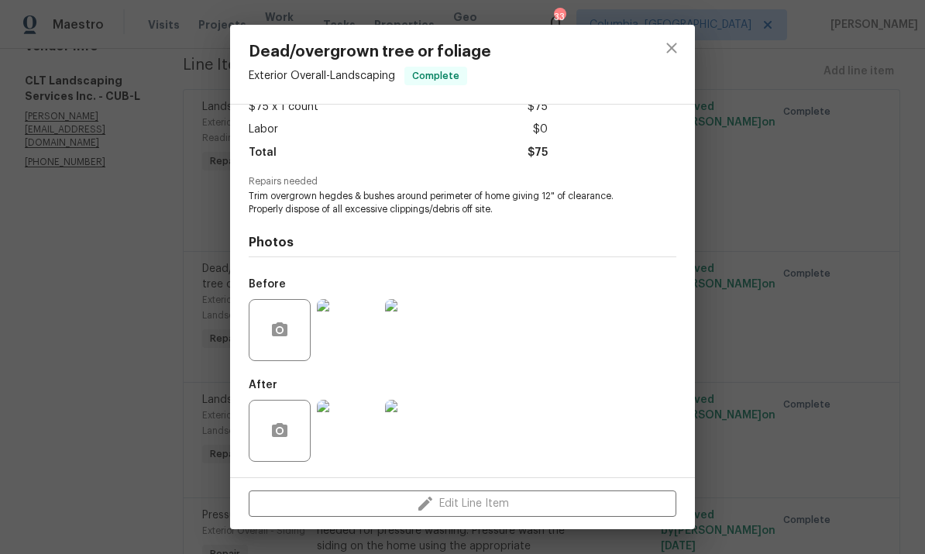
scroll to position [98, 0]
click at [349, 421] on img at bounding box center [348, 431] width 62 height 62
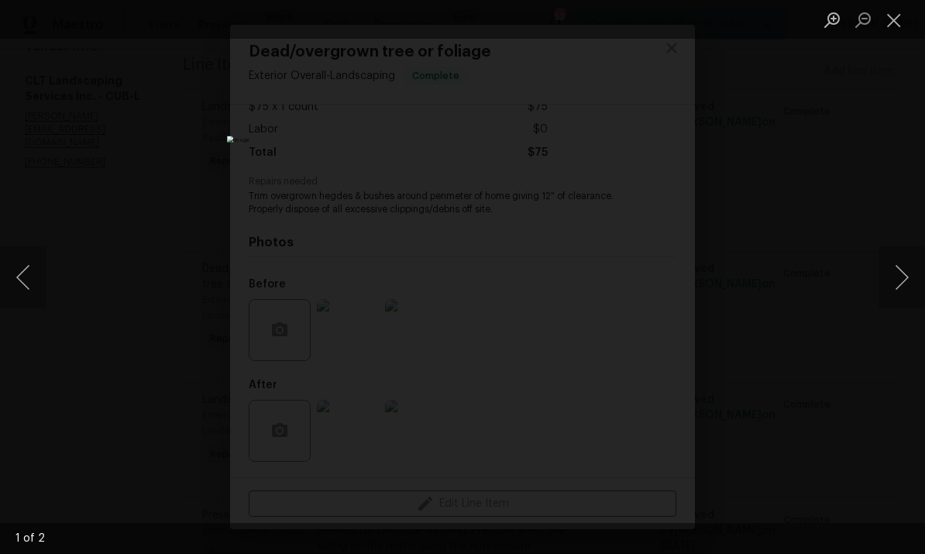
click at [909, 283] on button "Next image" at bounding box center [901, 277] width 46 height 62
click at [891, 32] on button "Close lightbox" at bounding box center [893, 19] width 31 height 27
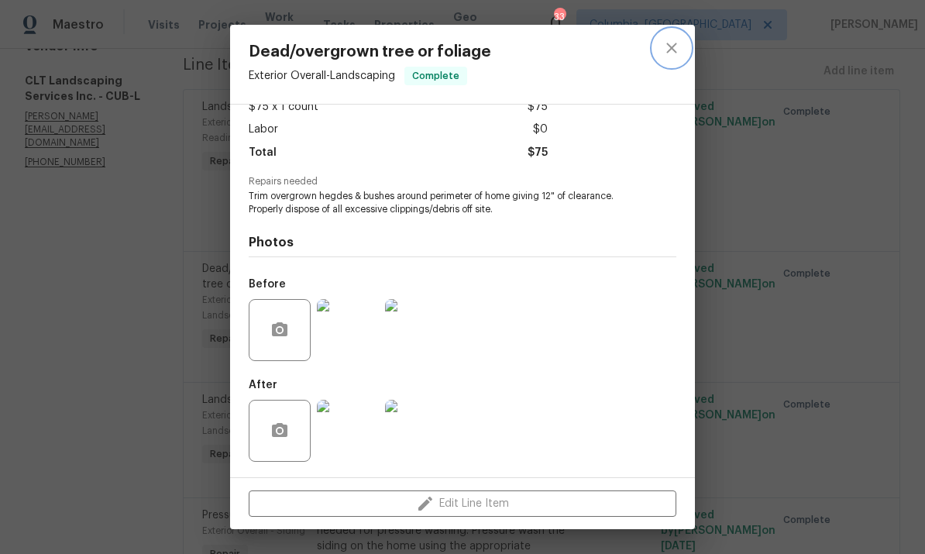
click at [672, 53] on icon "close" at bounding box center [671, 48] width 19 height 19
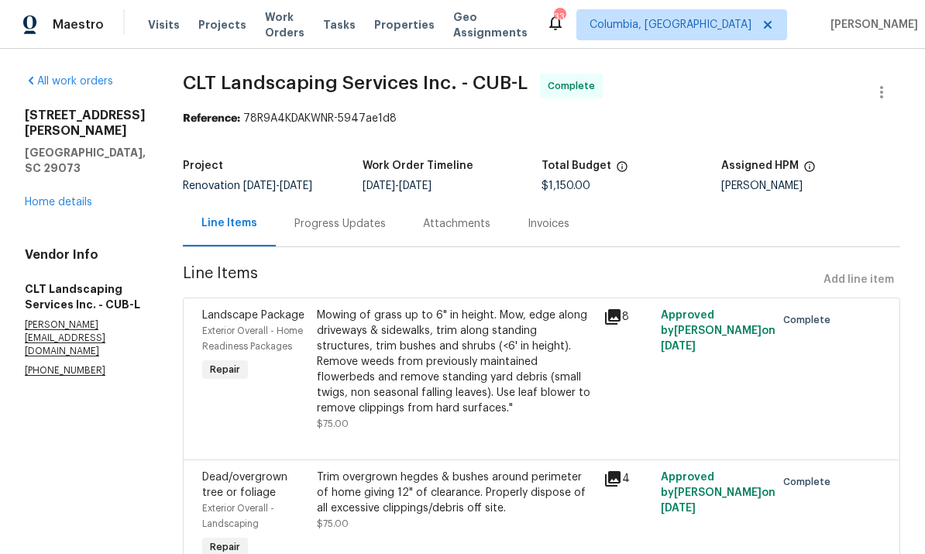
scroll to position [0, 0]
click at [67, 197] on link "Home details" at bounding box center [58, 202] width 67 height 11
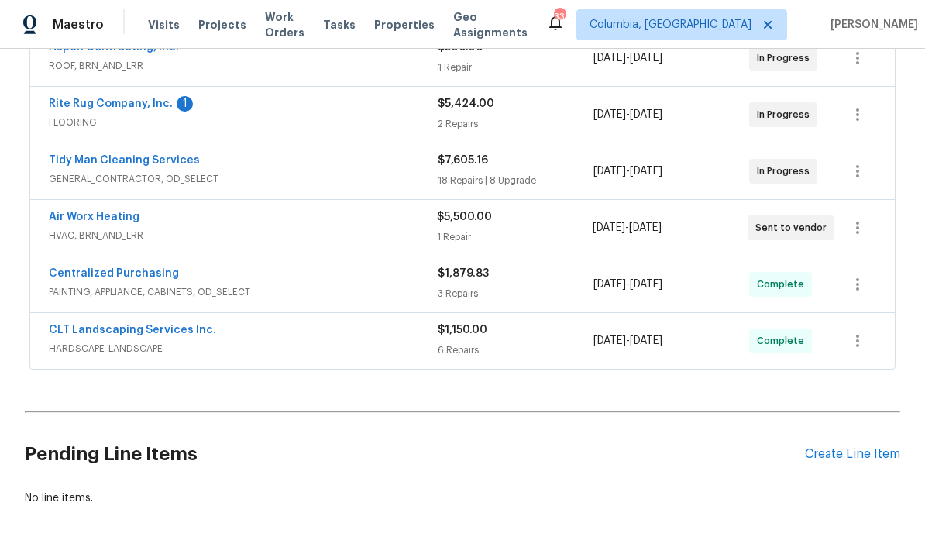
scroll to position [314, 0]
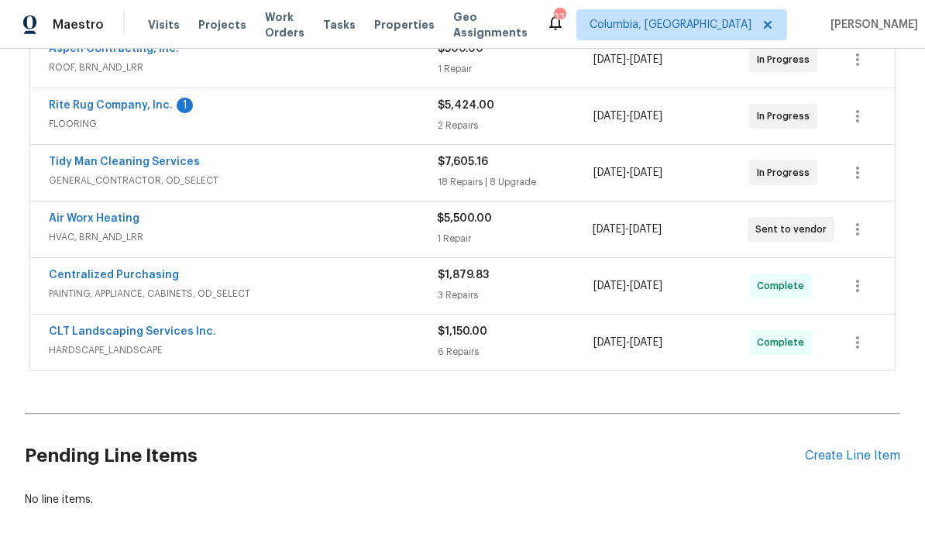
click at [115, 101] on link "Rite Rug Company, Inc." at bounding box center [111, 105] width 124 height 11
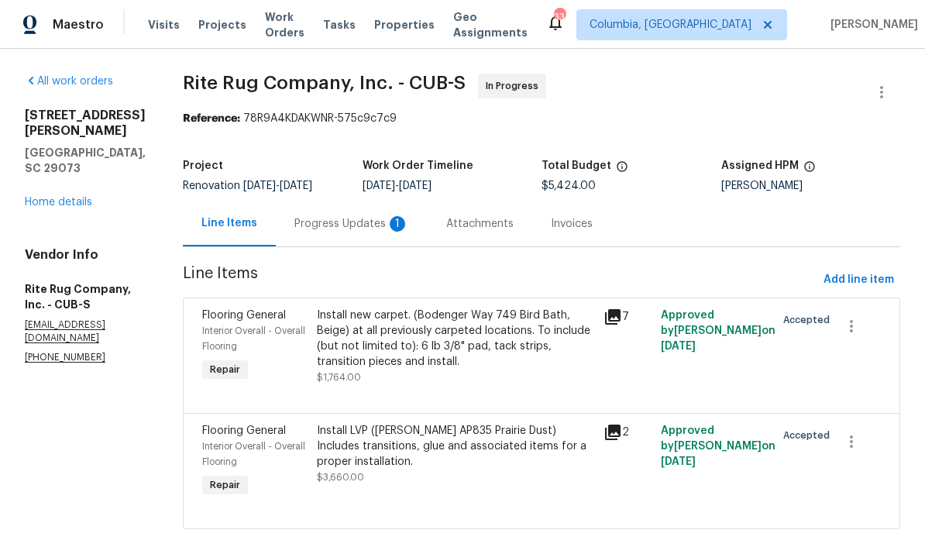
click at [446, 219] on div "Attachments" at bounding box center [479, 223] width 67 height 15
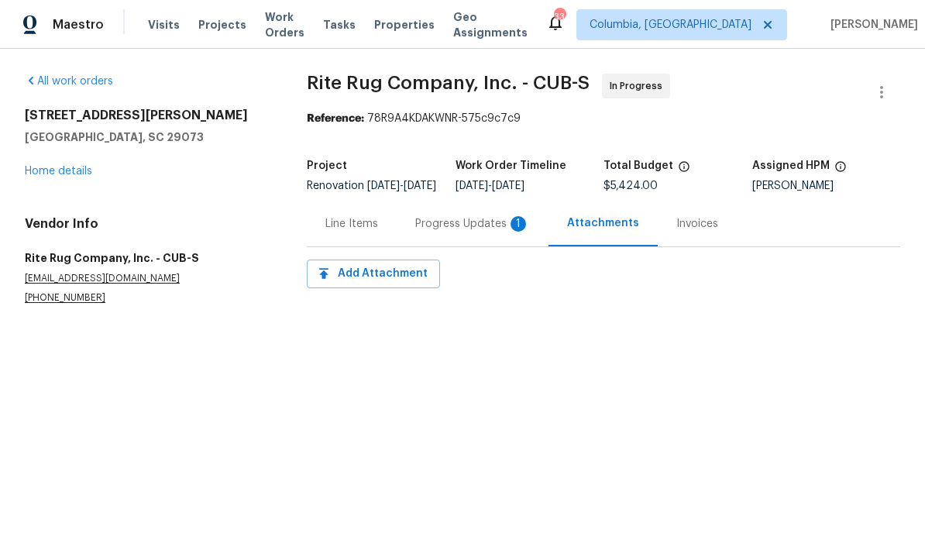
click at [453, 232] on div "Progress Updates 1" at bounding box center [472, 223] width 115 height 15
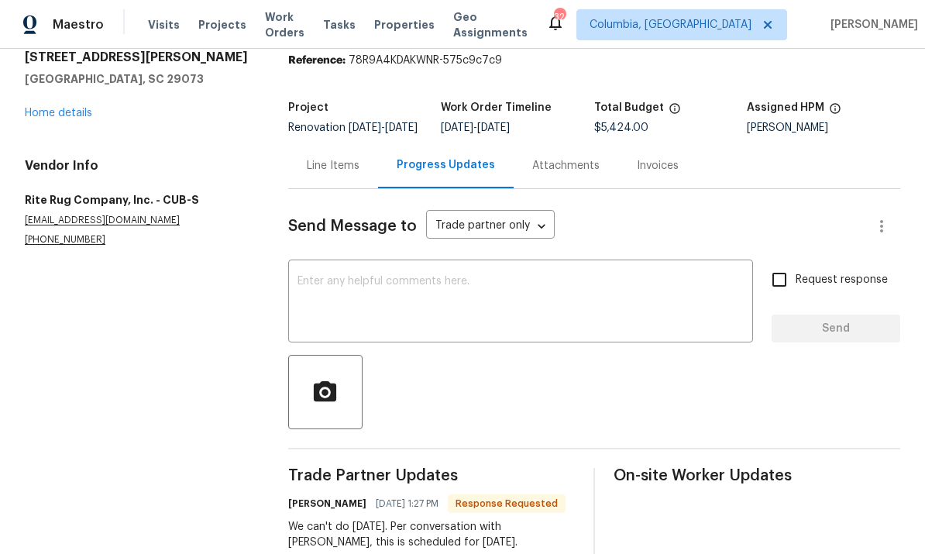
scroll to position [41, 0]
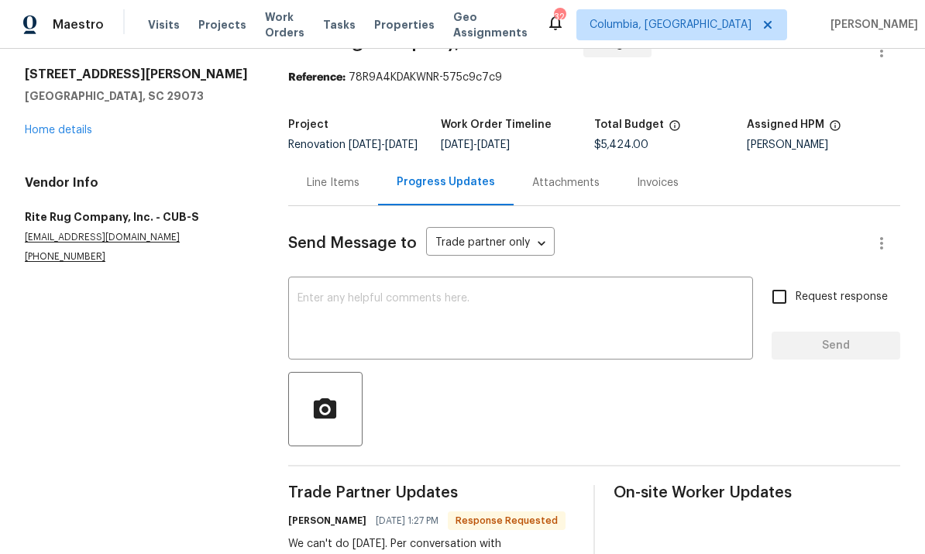
click at [360, 205] on div "Line Items" at bounding box center [333, 183] width 90 height 46
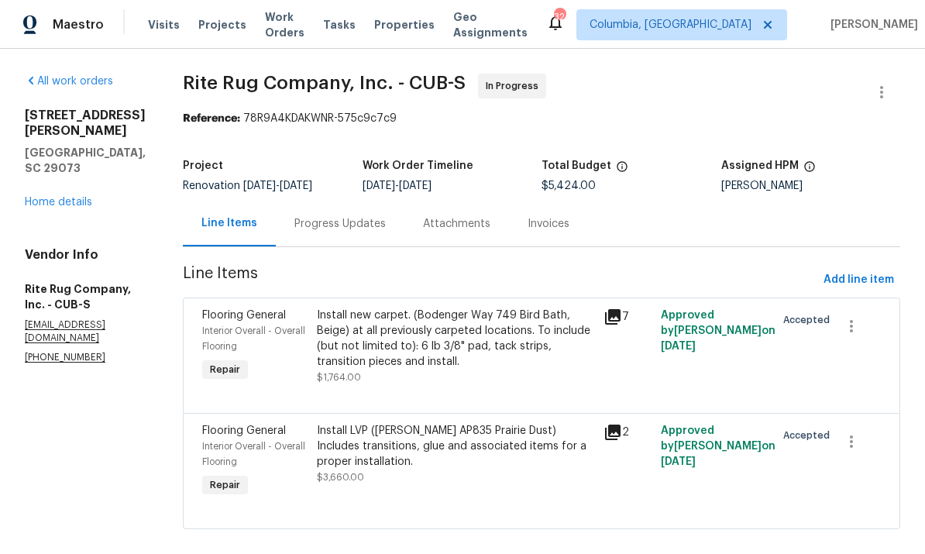
click at [417, 335] on div "Install new carpet. (Bodenger Way 749 Bird Bath, Beige) at all previously carpe…" at bounding box center [455, 338] width 277 height 62
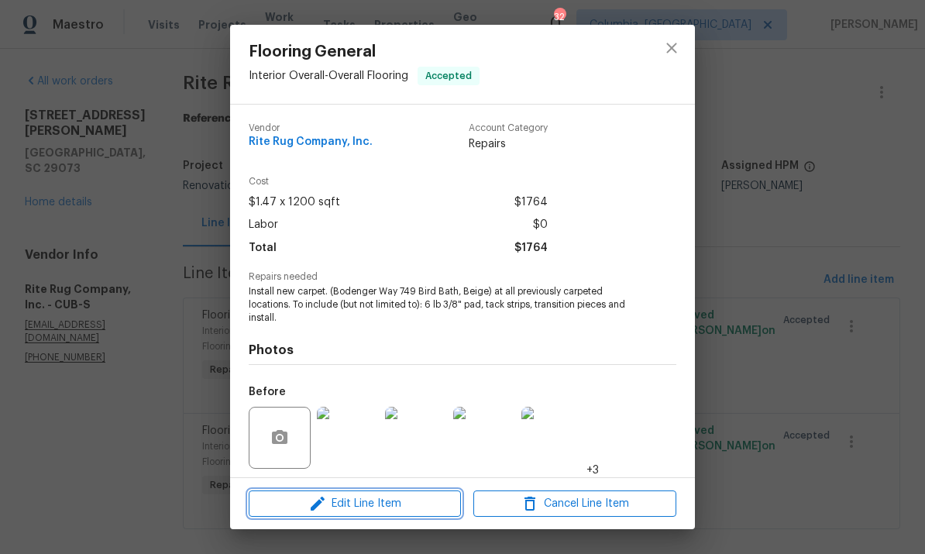
click at [360, 500] on span "Edit Line Item" at bounding box center [354, 503] width 203 height 19
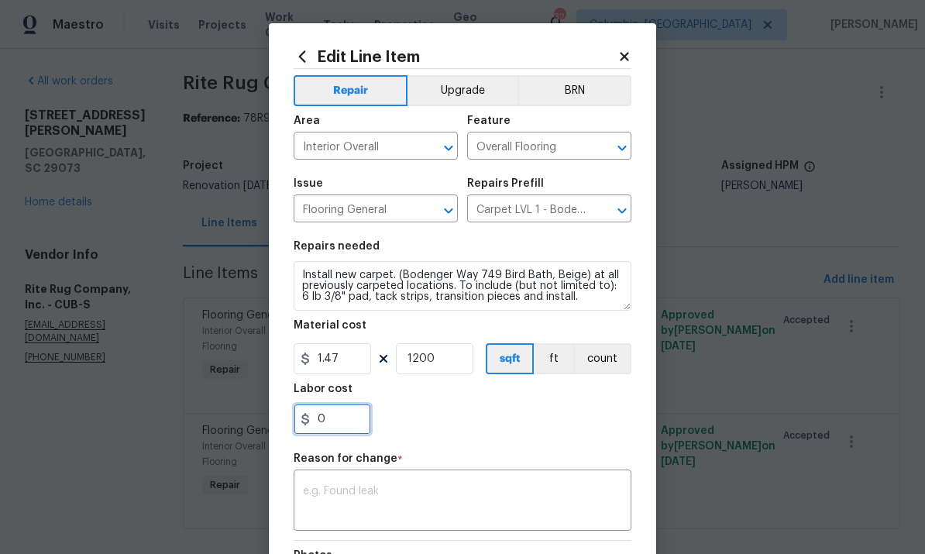
click at [344, 426] on input "0" at bounding box center [331, 418] width 77 height 31
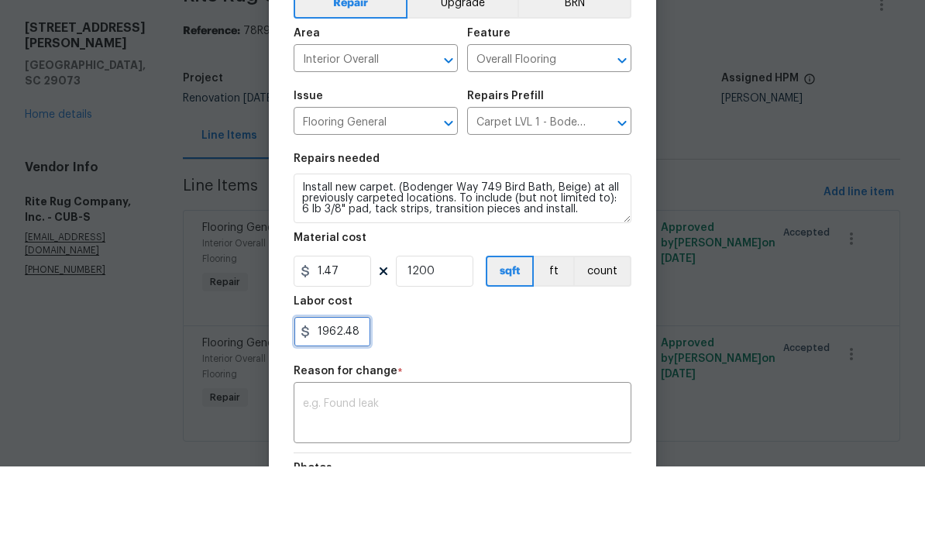
type input "1962.48"
click at [355, 343] on input "1.47" at bounding box center [331, 358] width 77 height 31
type input "0"
click at [443, 343] on input "1200" at bounding box center [434, 358] width 77 height 31
type input "0"
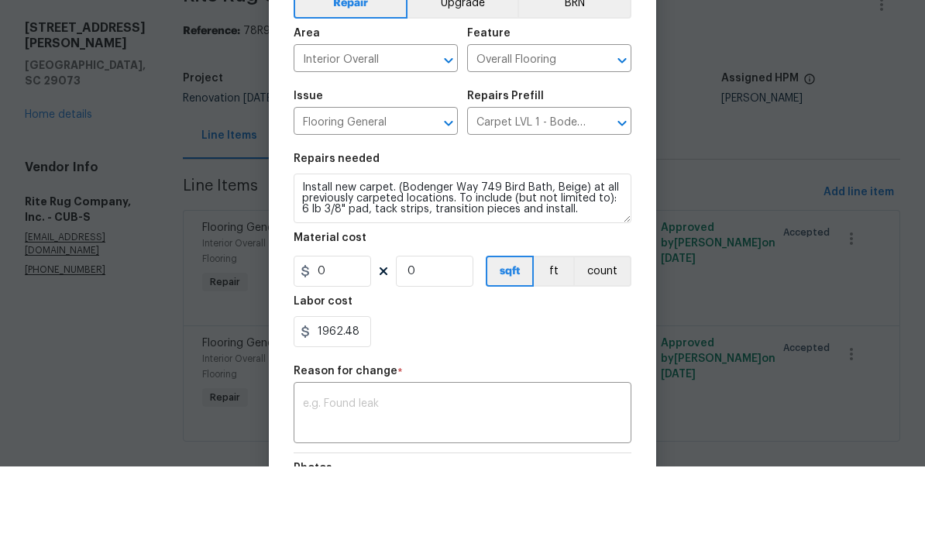
click at [470, 486] on textarea at bounding box center [462, 502] width 319 height 33
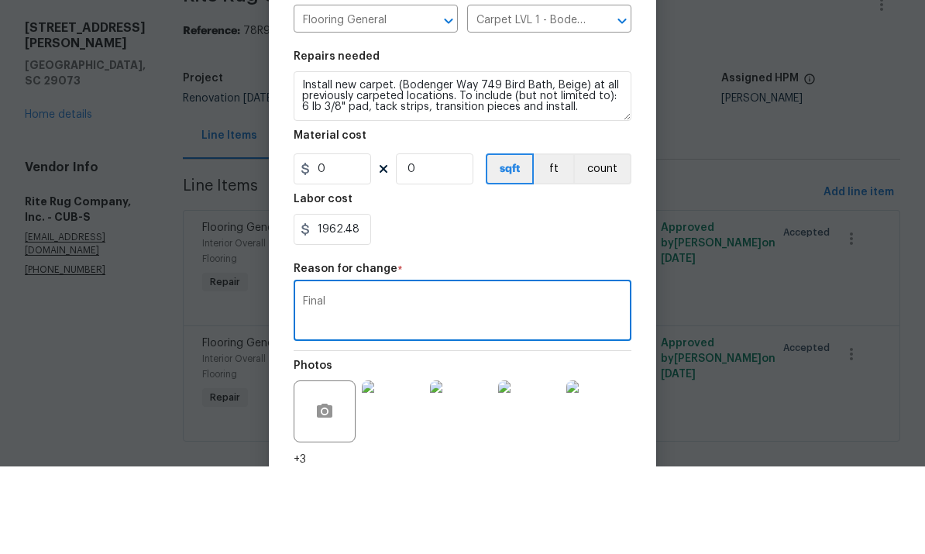
scroll to position [201, 0]
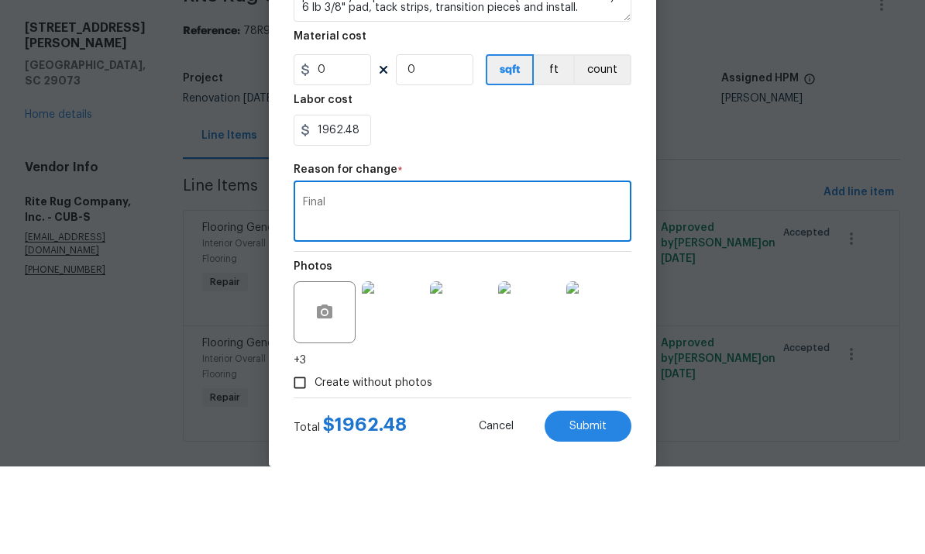
type textarea "Final"
click at [578, 508] on span "Submit" at bounding box center [587, 514] width 37 height 12
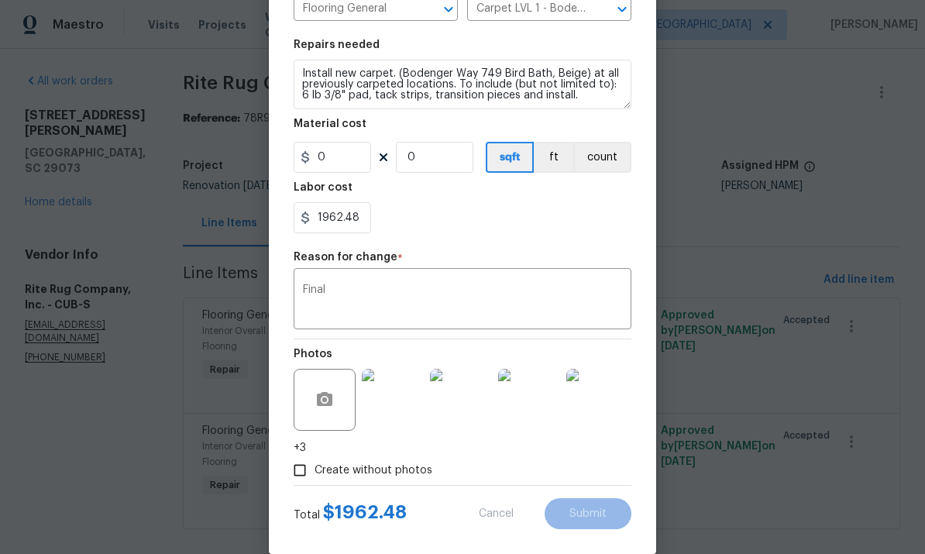
type input "1200"
type input "1.47"
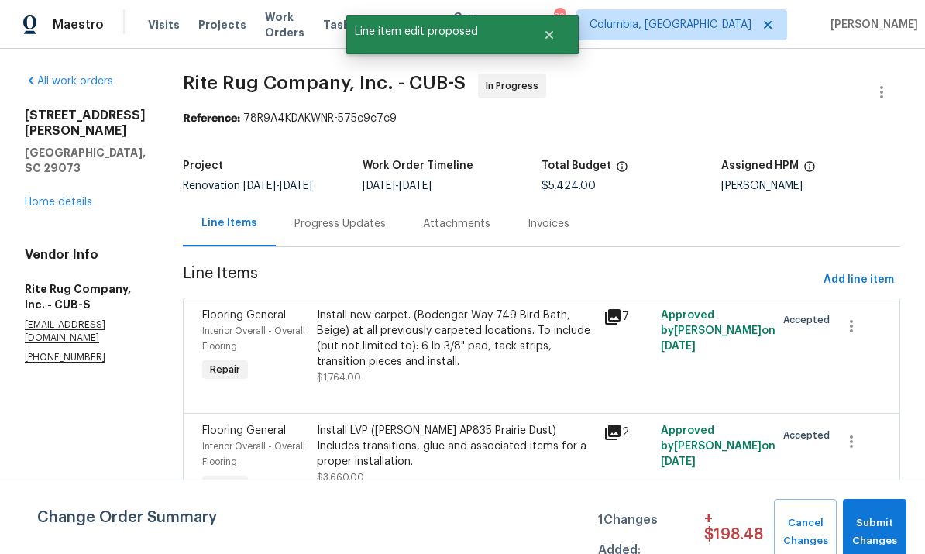
scroll to position [0, 0]
click at [400, 435] on div "Install LVP (Knighton AP835 Prairie Dust) Includes transitions, glue and associ…" at bounding box center [455, 446] width 277 height 46
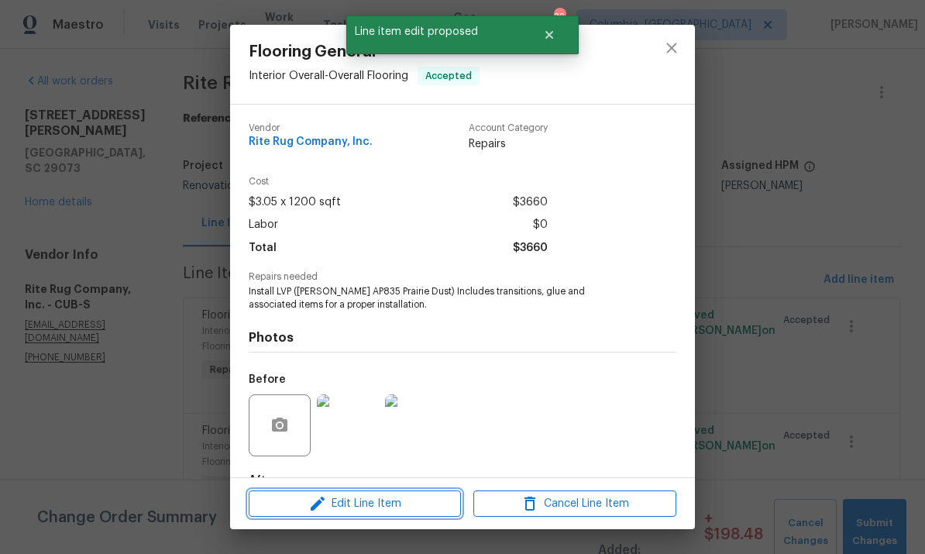
click at [373, 500] on span "Edit Line Item" at bounding box center [354, 503] width 203 height 19
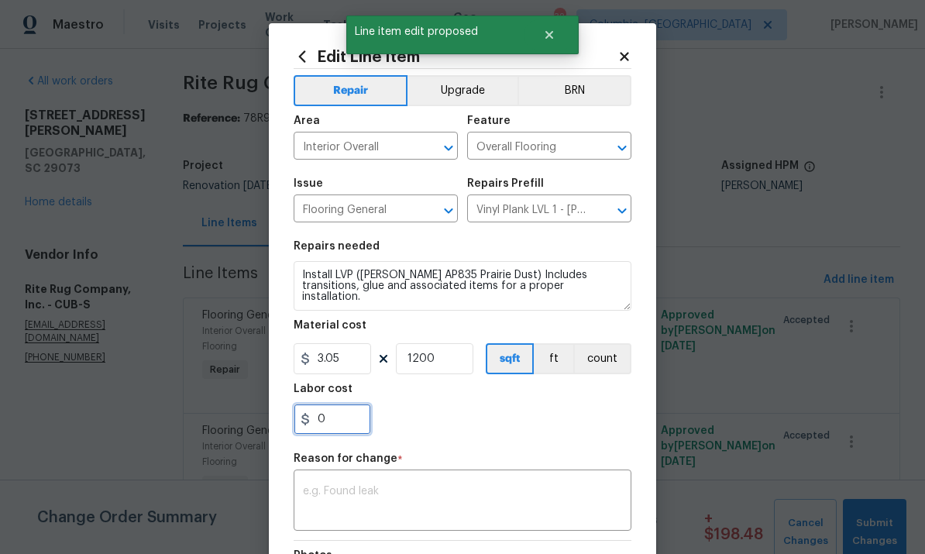
click at [357, 421] on input "0" at bounding box center [331, 418] width 77 height 31
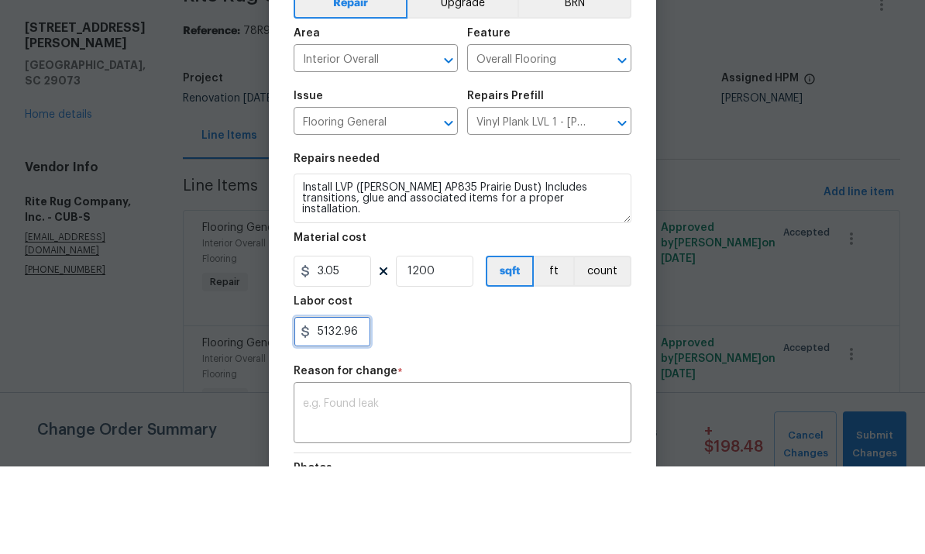
type input "5132.96"
click at [355, 343] on input "3.05" at bounding box center [331, 358] width 77 height 31
type input "0"
click at [459, 343] on input "1200" at bounding box center [434, 358] width 77 height 31
type input "0"
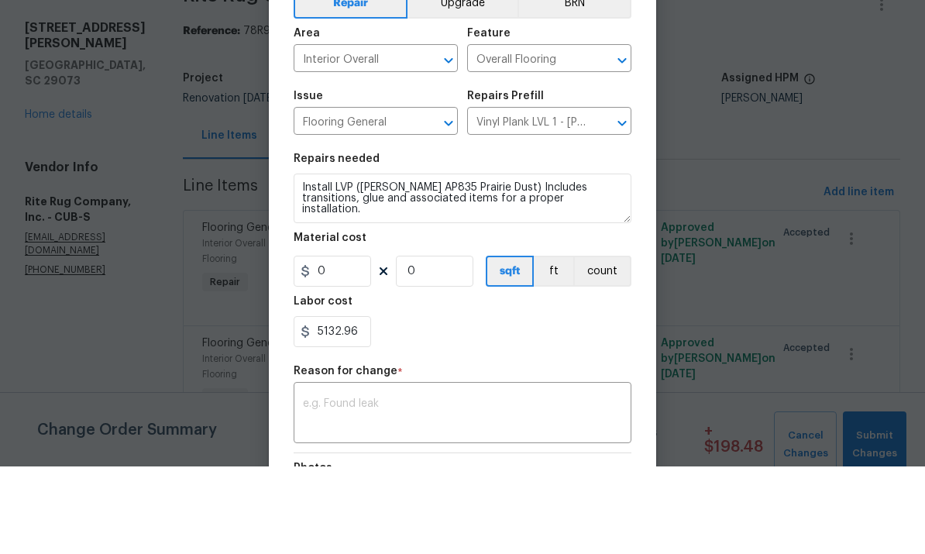
click at [534, 486] on textarea at bounding box center [462, 502] width 319 height 33
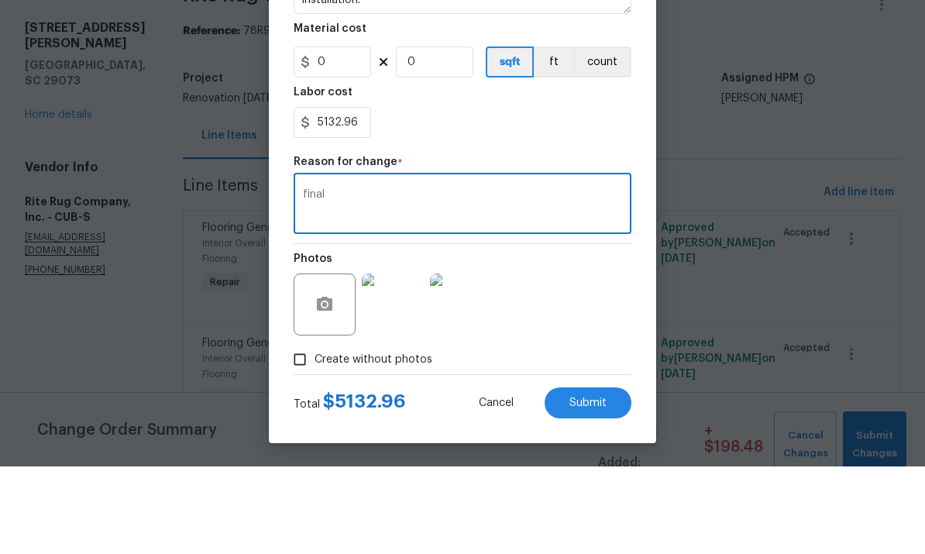
scroll to position [212, 0]
type textarea "final"
click at [594, 485] on span "Submit" at bounding box center [587, 491] width 37 height 12
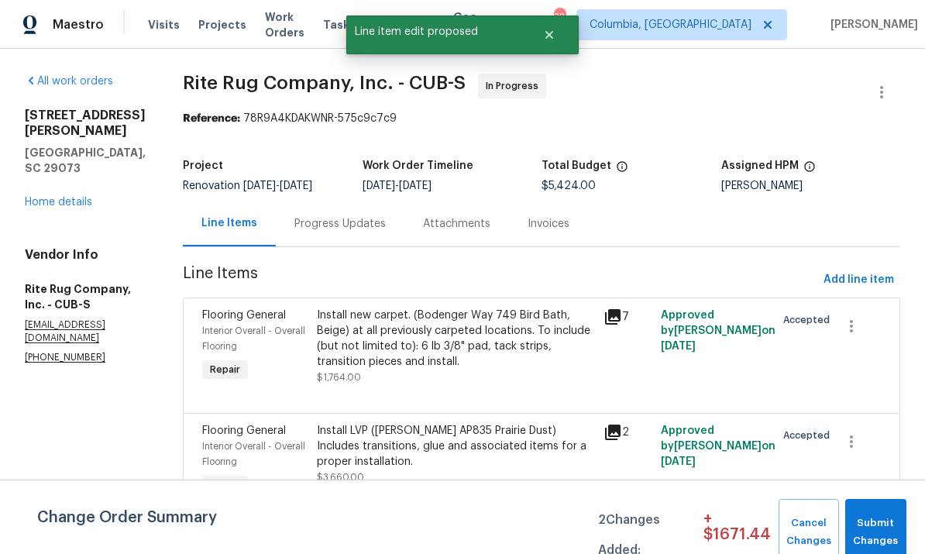
scroll to position [0, 0]
click at [873, 527] on span "Submit Changes" at bounding box center [876, 532] width 46 height 36
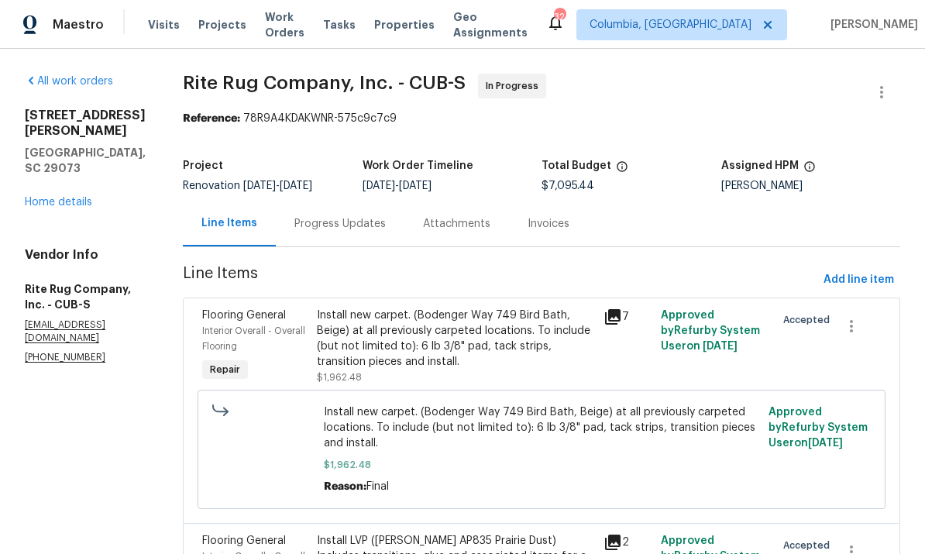
click at [335, 212] on div "Progress Updates" at bounding box center [340, 224] width 129 height 46
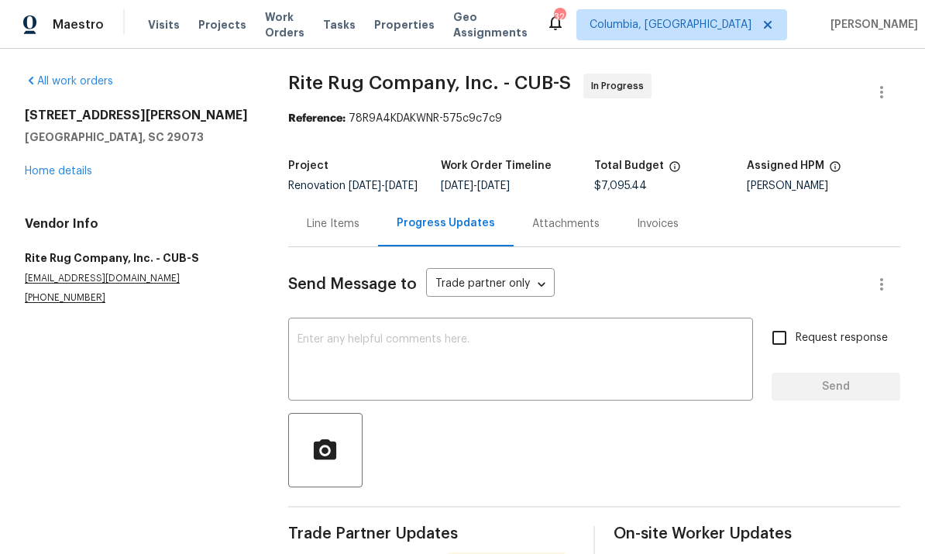
click at [342, 218] on div "Line Items" at bounding box center [333, 223] width 53 height 15
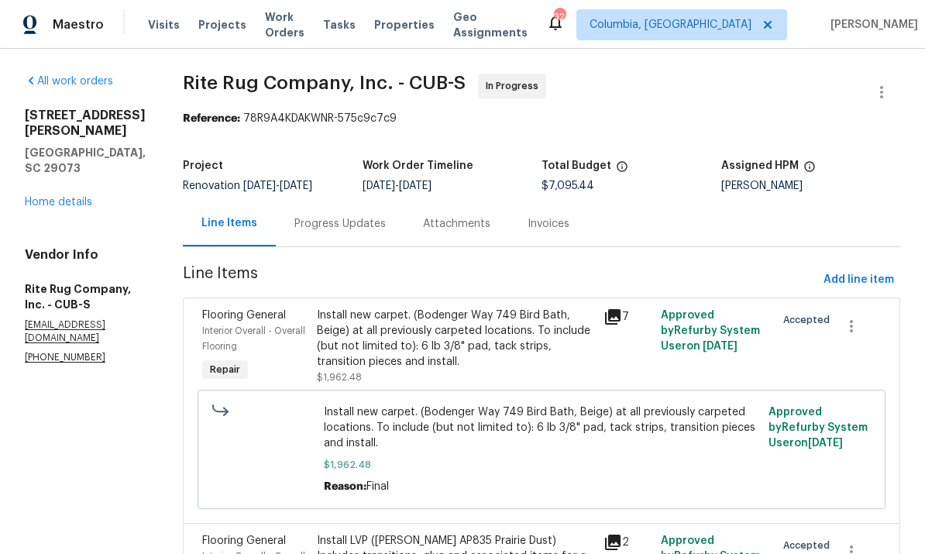
click at [57, 197] on link "Home details" at bounding box center [58, 202] width 67 height 11
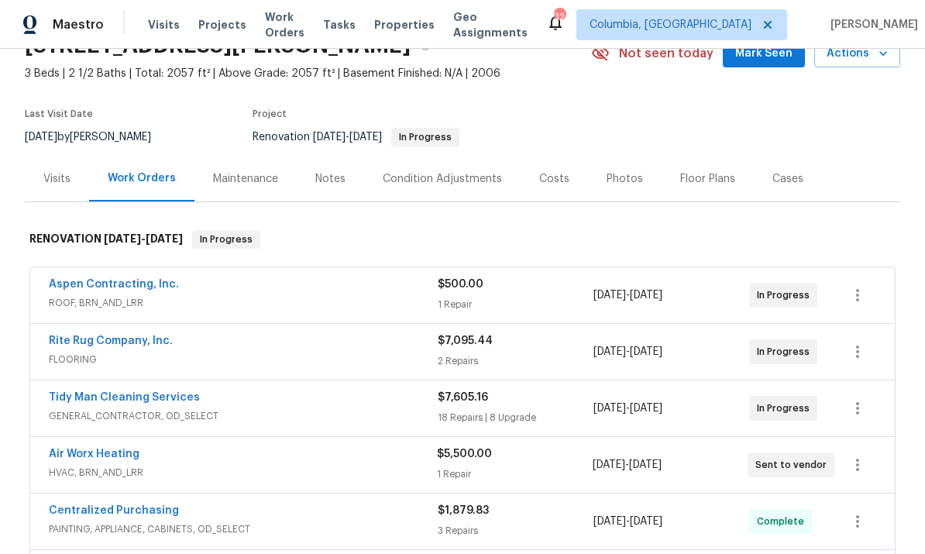
scroll to position [80, 0]
